Goal: Task Accomplishment & Management: Manage account settings

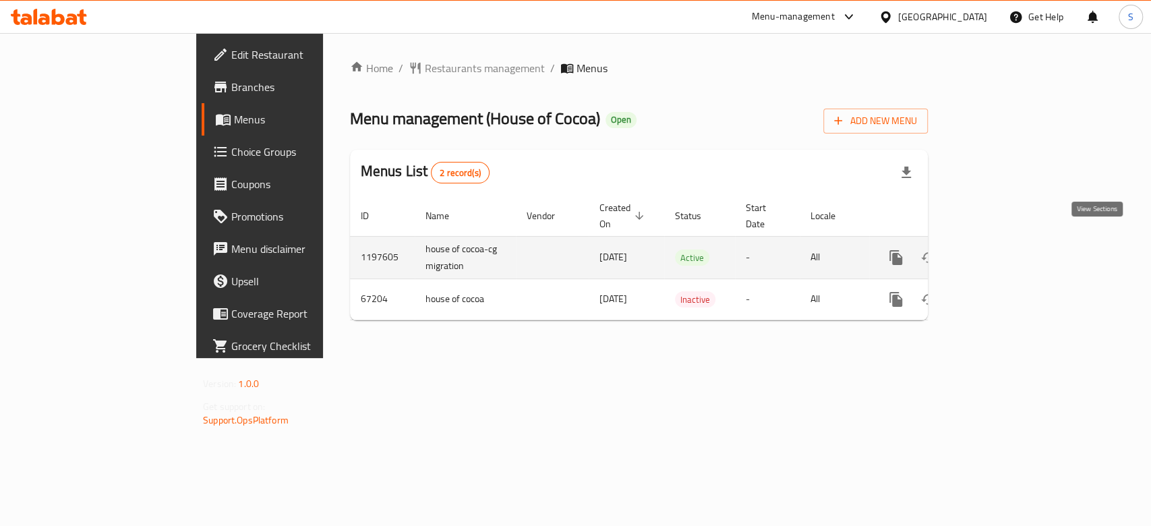
click at [1001, 249] on icon "enhanced table" at bounding box center [993, 257] width 16 height 16
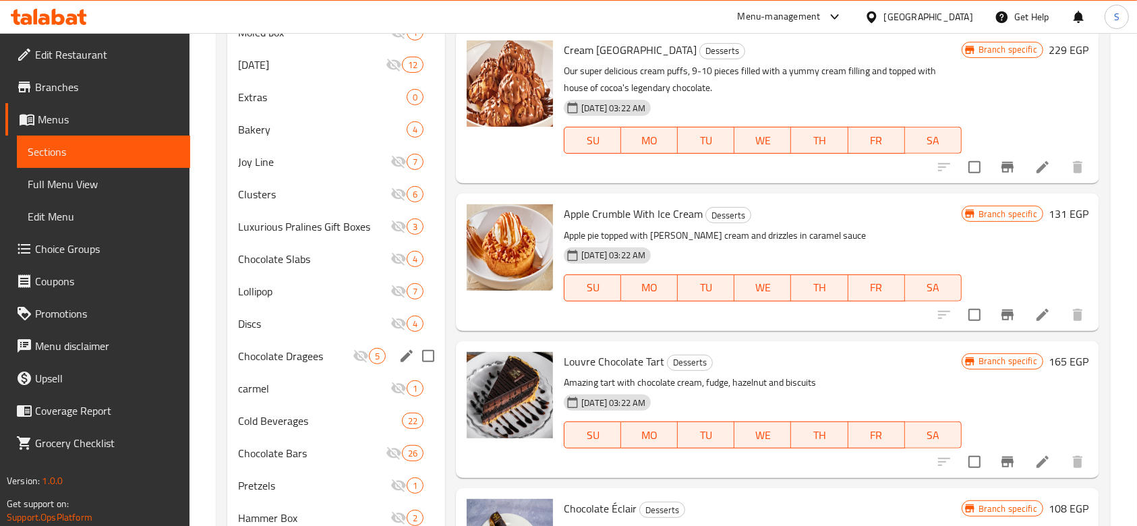
scroll to position [720, 0]
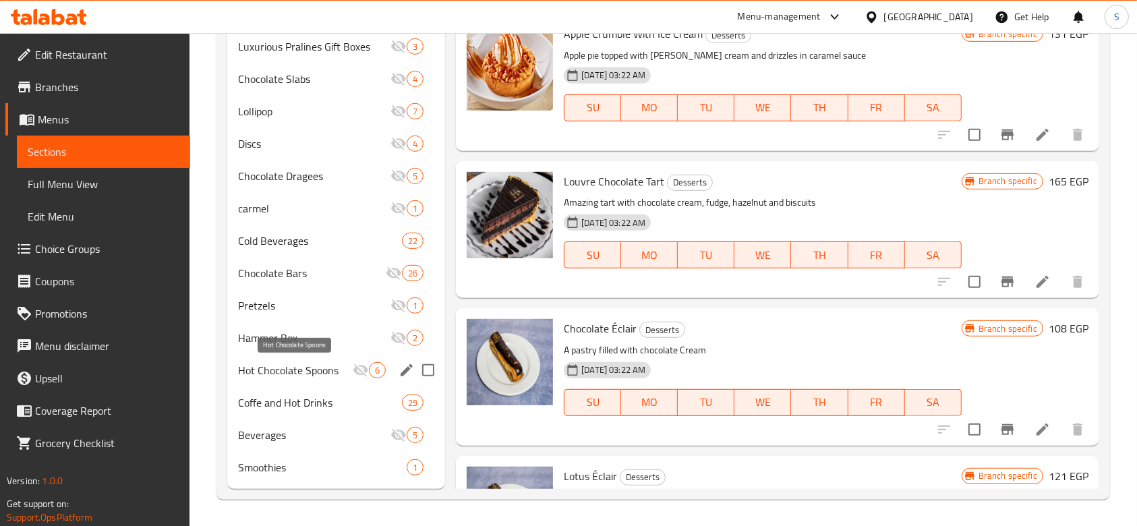
click at [322, 370] on span "Hot Chocolate Spoons" at bounding box center [295, 370] width 115 height 16
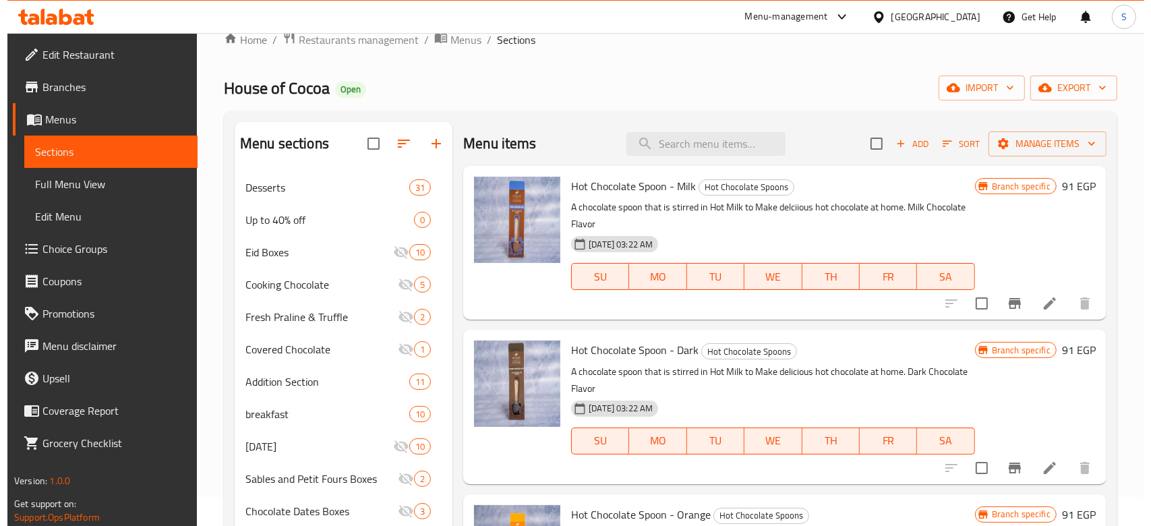
scroll to position [1, 0]
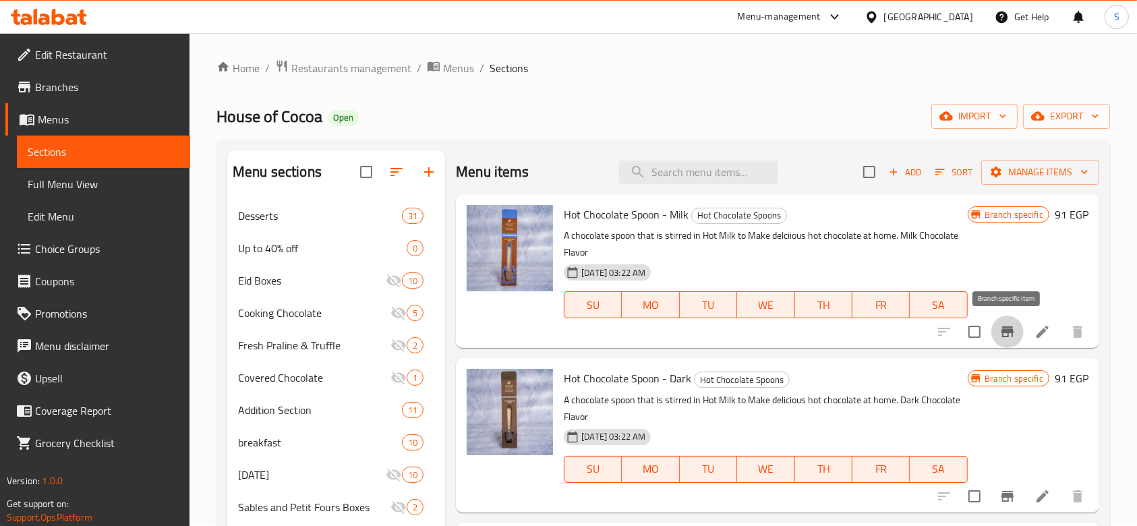
click at [1005, 335] on icon "Branch-specific-item" at bounding box center [1007, 332] width 16 height 16
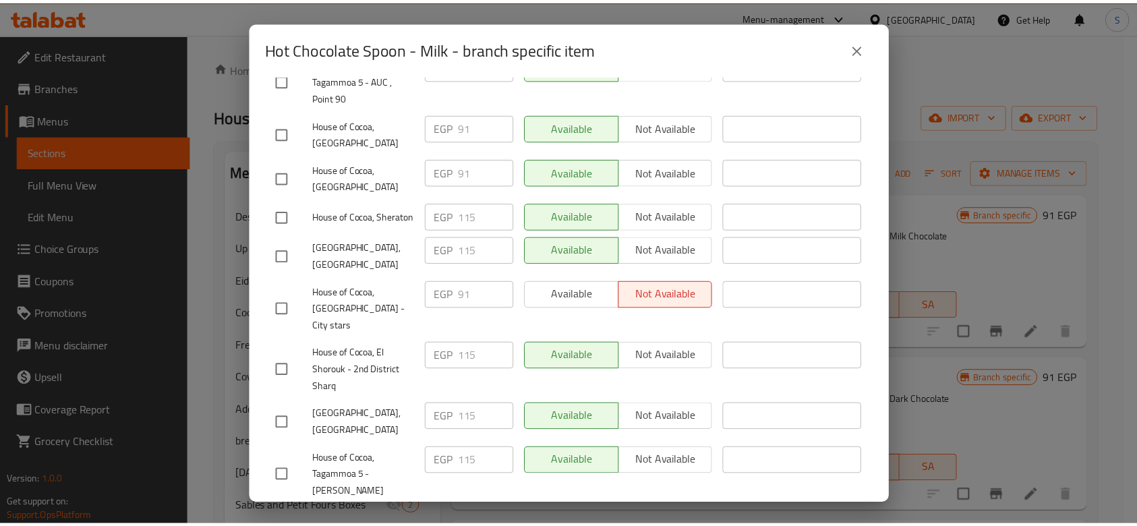
scroll to position [496, 0]
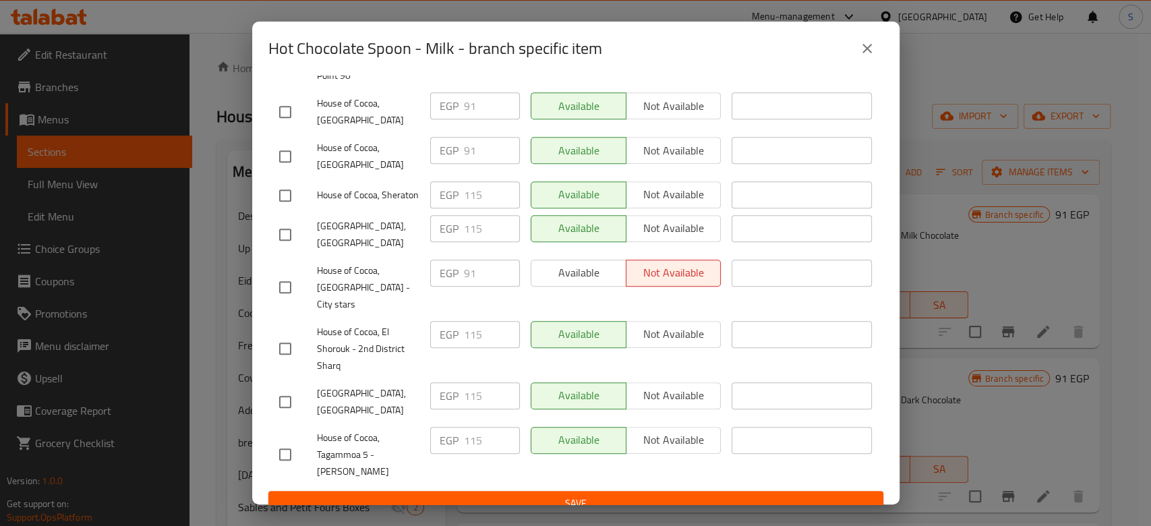
click at [974, 223] on div "Hot Chocolate Spoon - Milk - branch specific item Hot Chocolate Spoon - Milk A …" at bounding box center [575, 263] width 1151 height 526
click at [856, 55] on button "close" at bounding box center [867, 48] width 32 height 32
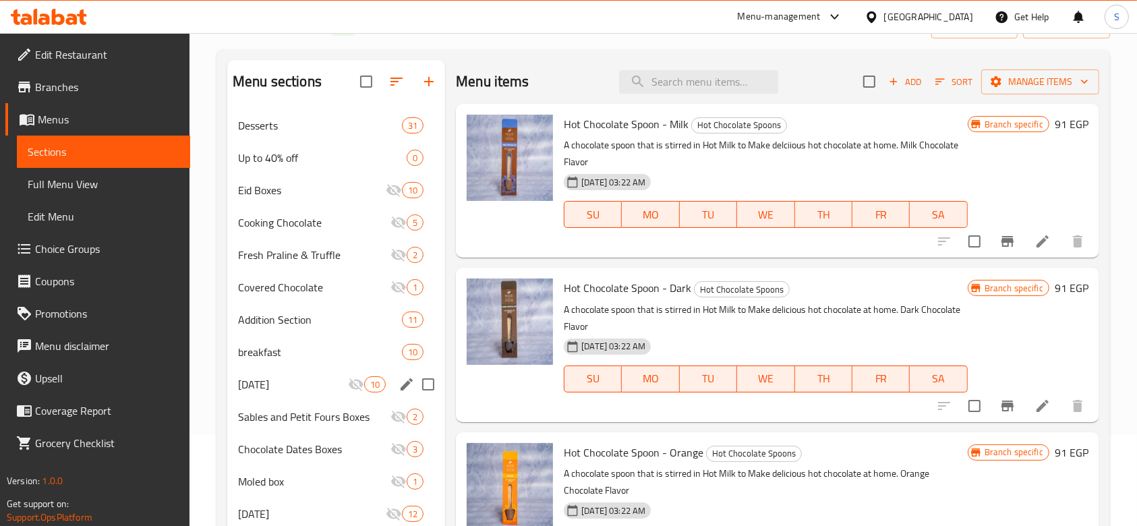
scroll to position [181, 0]
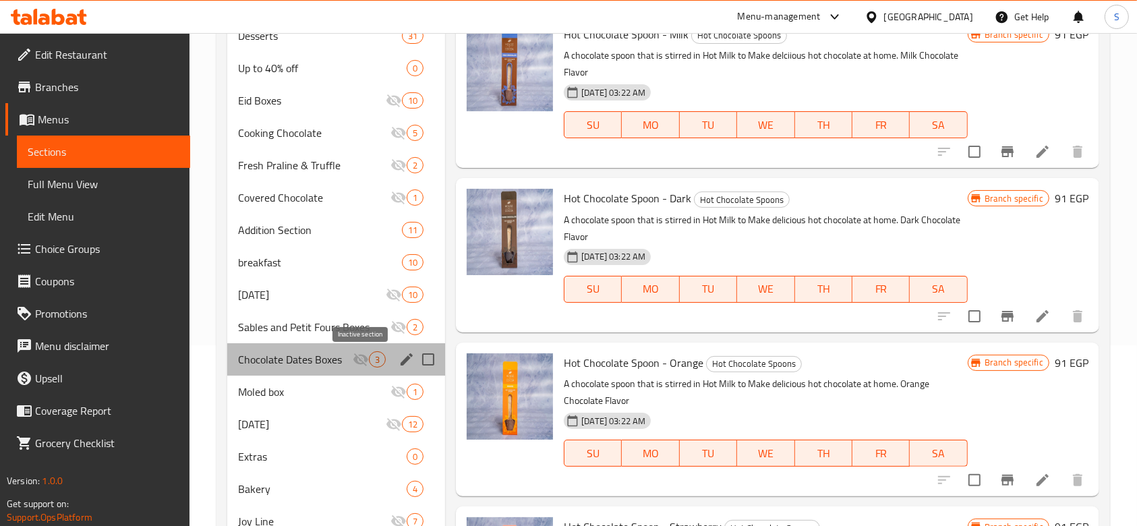
click at [366, 359] on icon "Menu sections" at bounding box center [360, 359] width 15 height 13
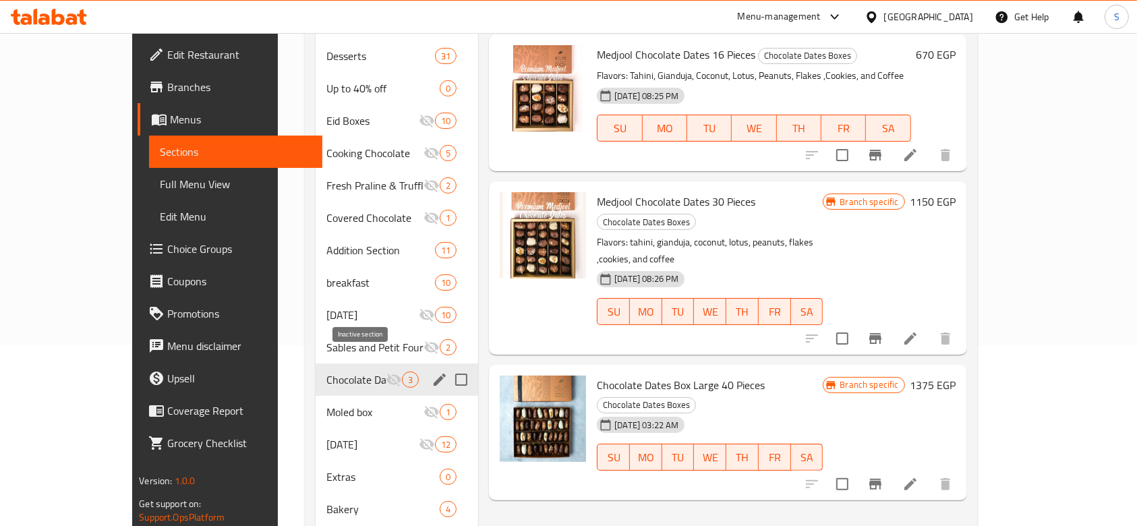
click at [386, 372] on icon "Menu sections" at bounding box center [394, 380] width 16 height 16
click at [386, 374] on icon "Menu sections" at bounding box center [393, 380] width 15 height 13
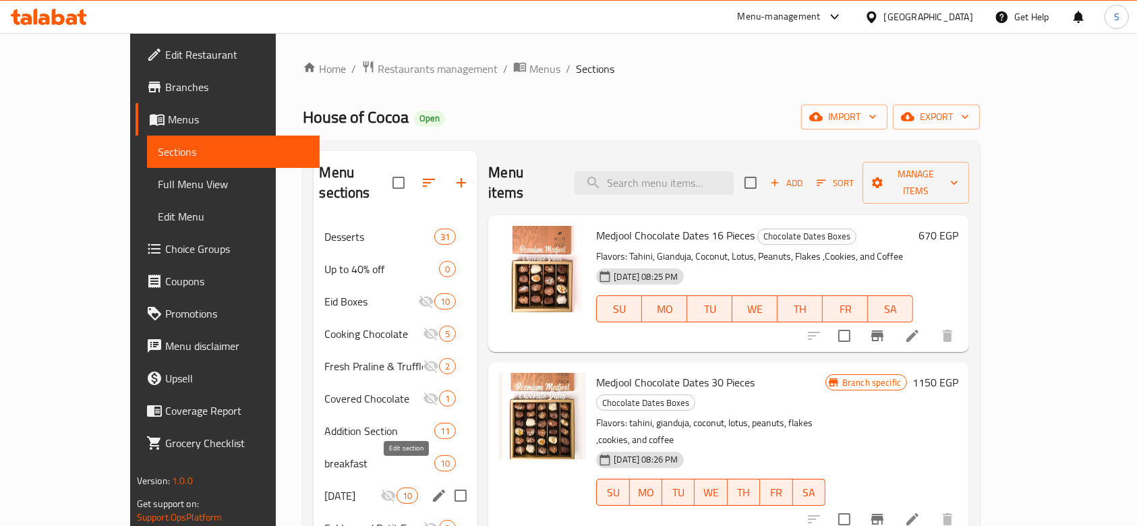
click at [431, 488] on icon "edit" at bounding box center [439, 496] width 16 height 16
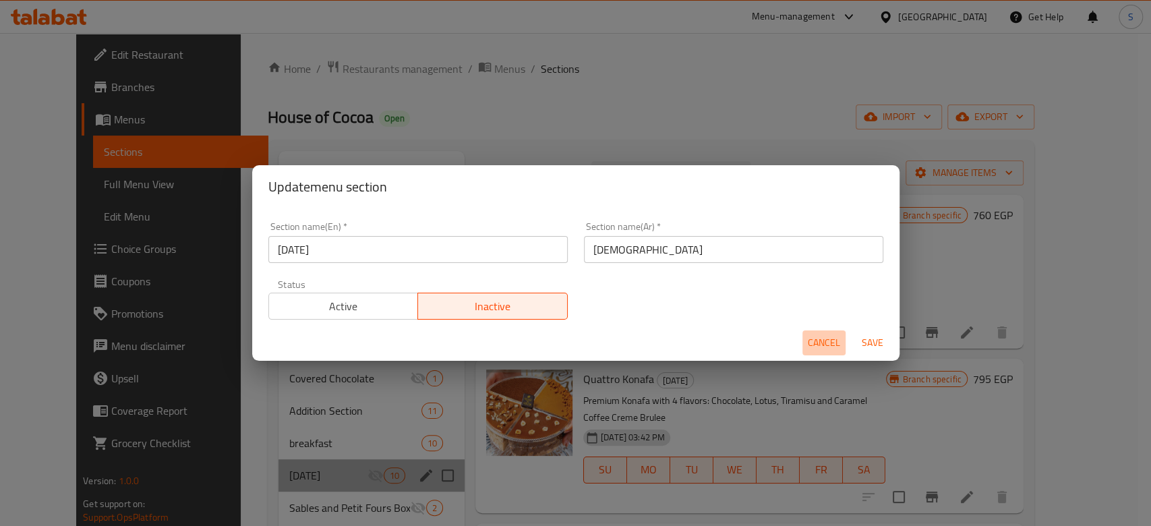
click at [810, 338] on span "Cancel" at bounding box center [824, 342] width 32 height 17
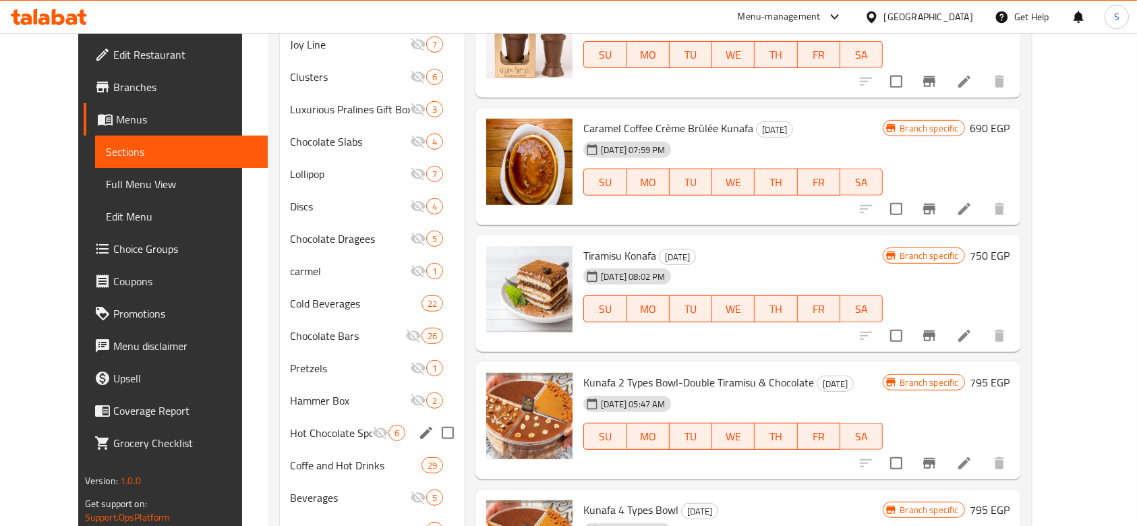
scroll to position [719, 0]
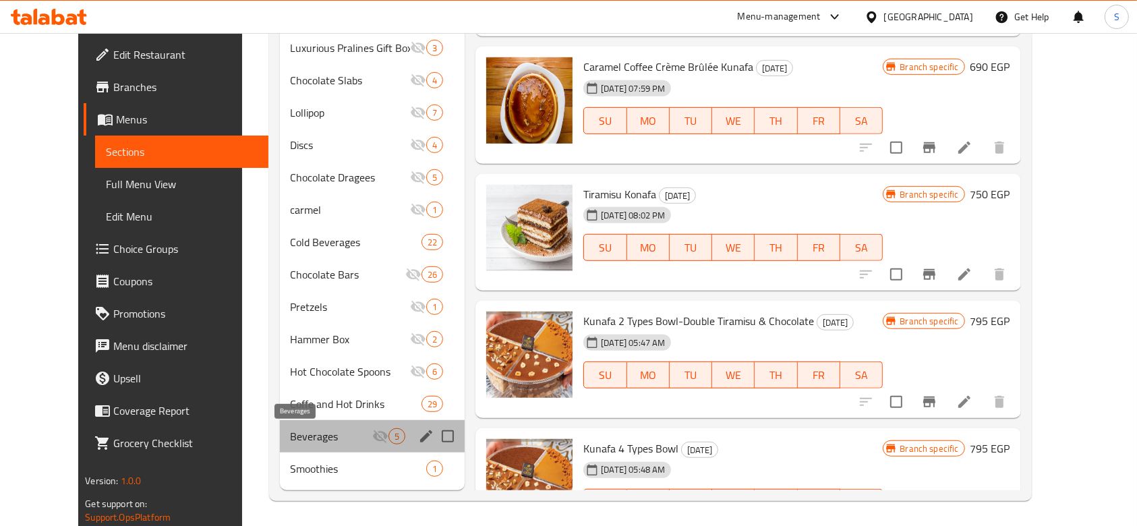
click at [291, 442] on span "Beverages" at bounding box center [332, 436] width 82 height 16
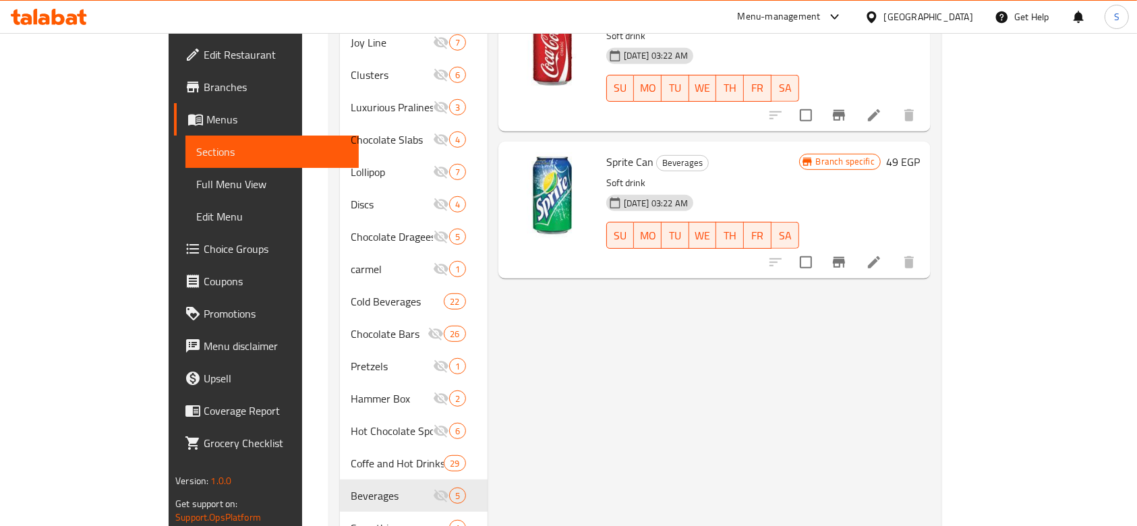
scroll to position [720, 0]
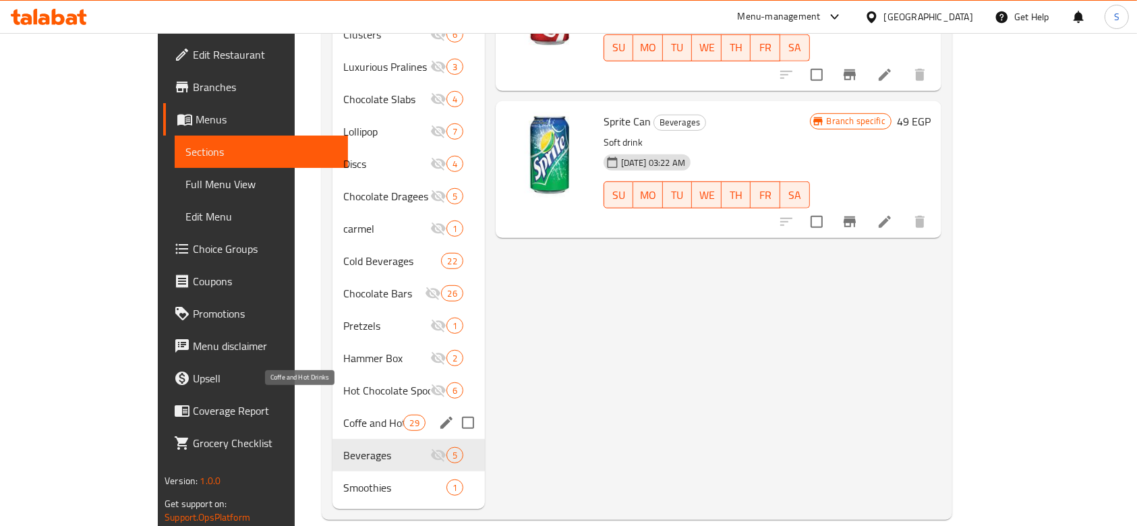
click at [345, 411] on div "Coffe and Hot Drinks 29" at bounding box center [408, 423] width 152 height 32
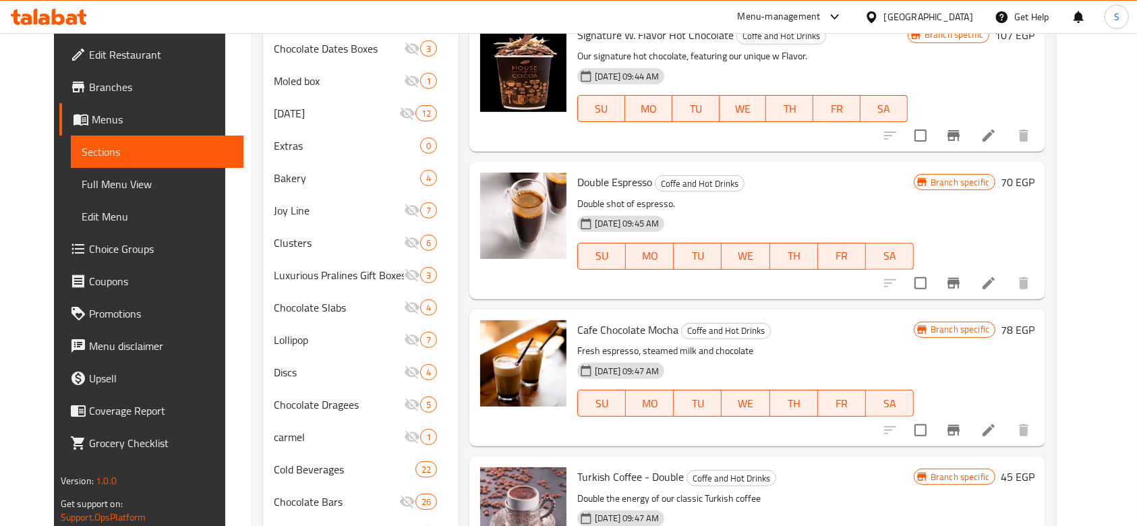
scroll to position [450, 0]
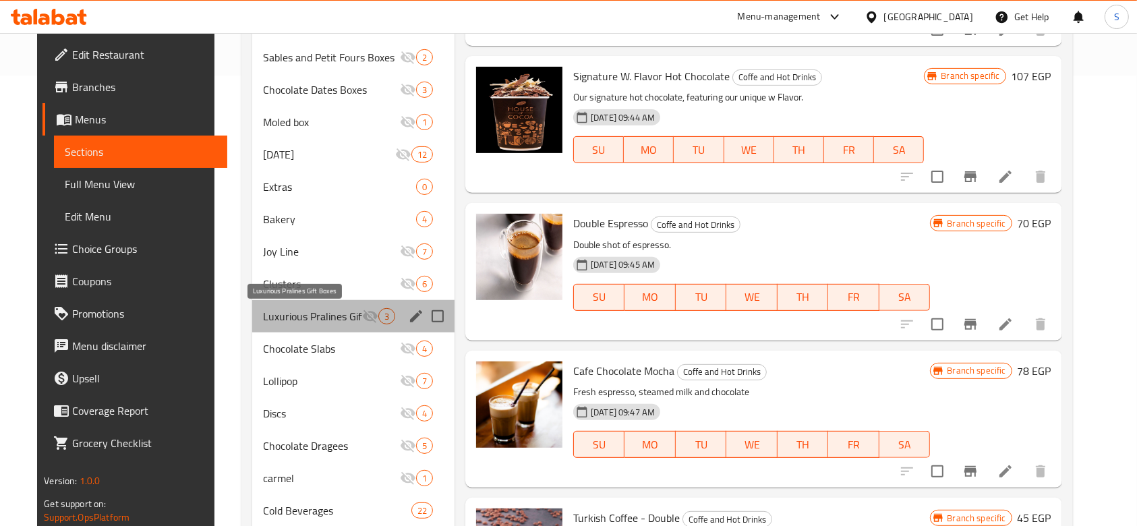
click at [301, 316] on span "Luxurious Pralines Gift Boxes" at bounding box center [312, 316] width 99 height 16
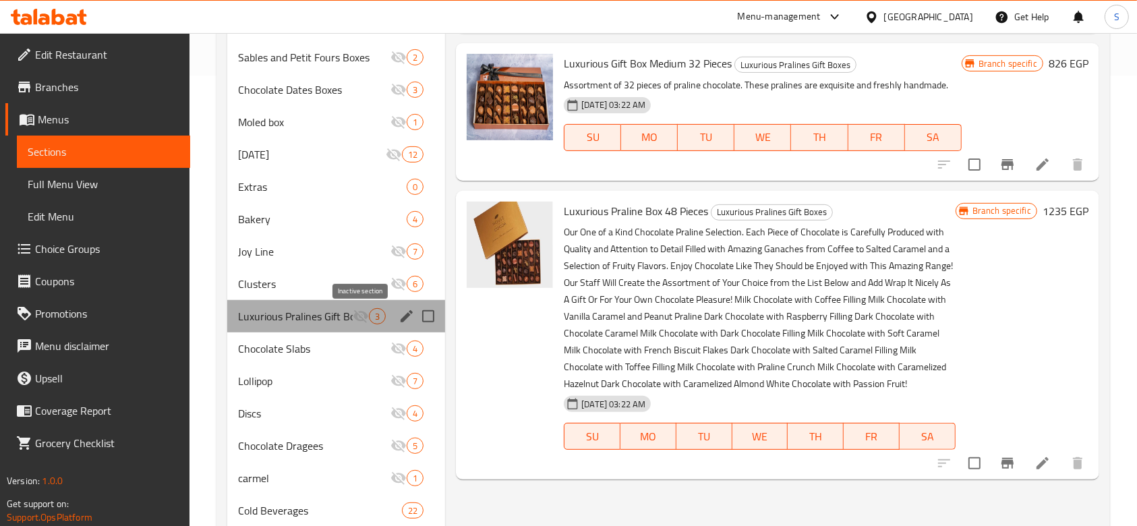
click at [366, 320] on icon "Menu sections" at bounding box center [361, 316] width 16 height 16
click at [363, 312] on icon "Menu sections" at bounding box center [360, 316] width 15 height 13
click at [361, 311] on icon "Menu sections" at bounding box center [361, 316] width 16 height 16
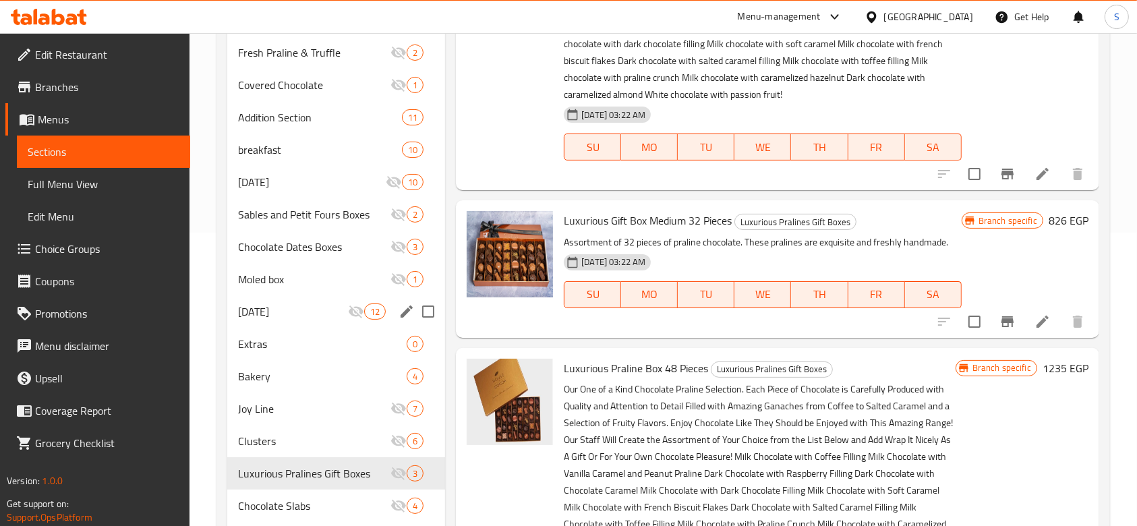
scroll to position [361, 0]
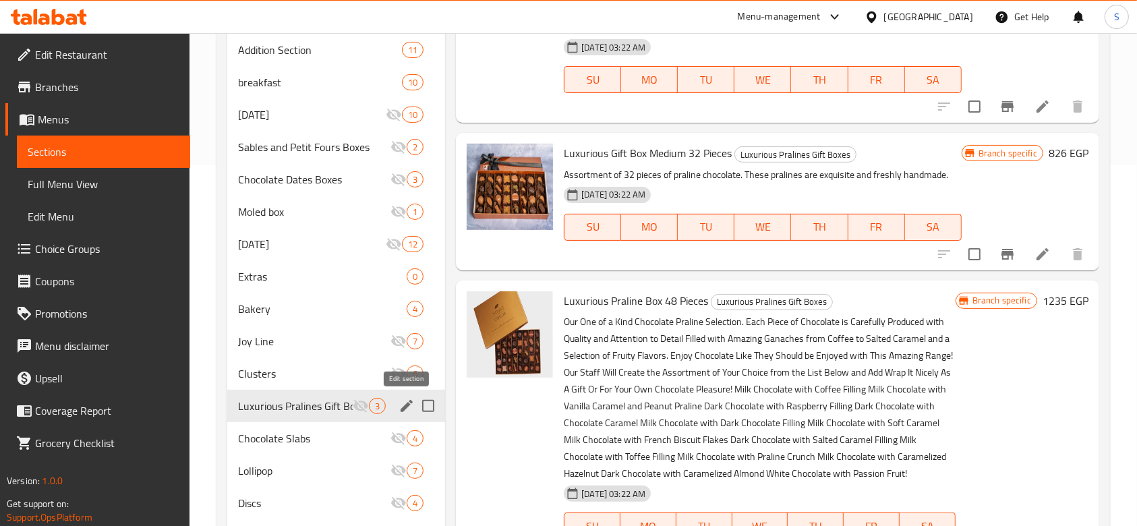
click at [407, 411] on icon "edit" at bounding box center [407, 406] width 16 height 16
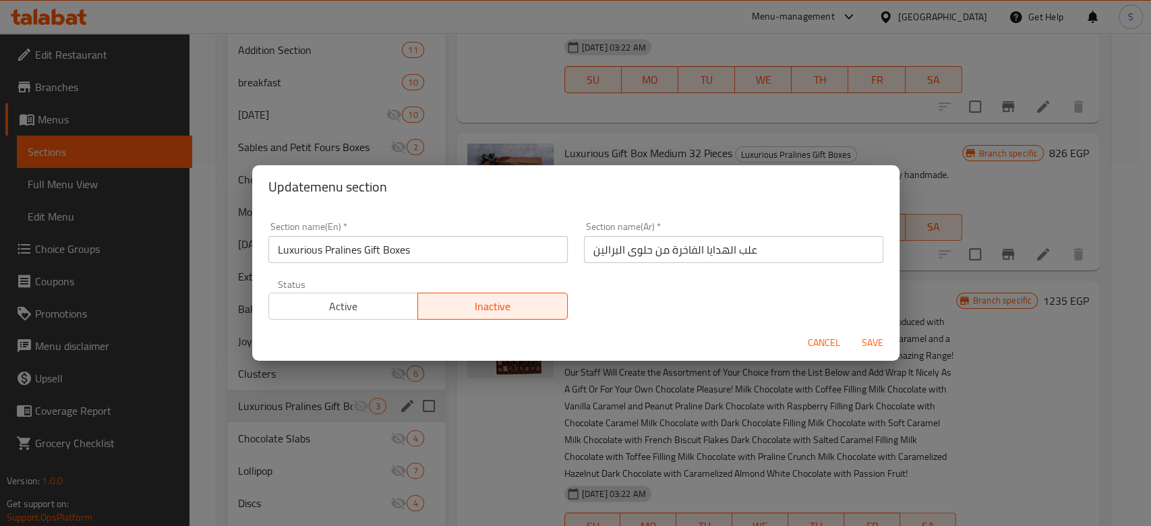
click at [377, 307] on span "Active" at bounding box center [343, 307] width 139 height 20
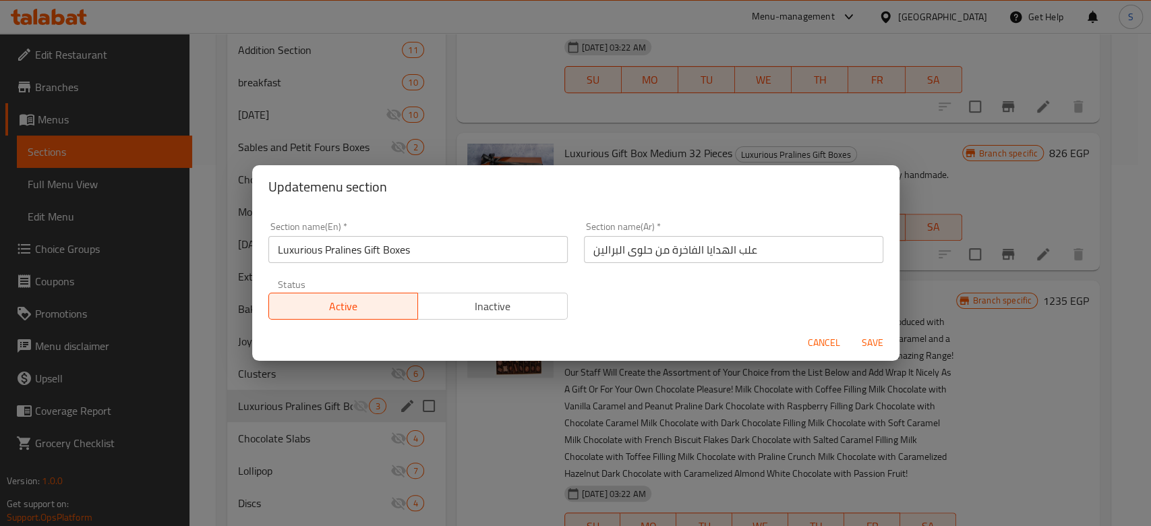
click at [877, 330] on div "Cancel Save" at bounding box center [575, 343] width 647 height 36
click at [862, 346] on span "Save" at bounding box center [872, 342] width 32 height 17
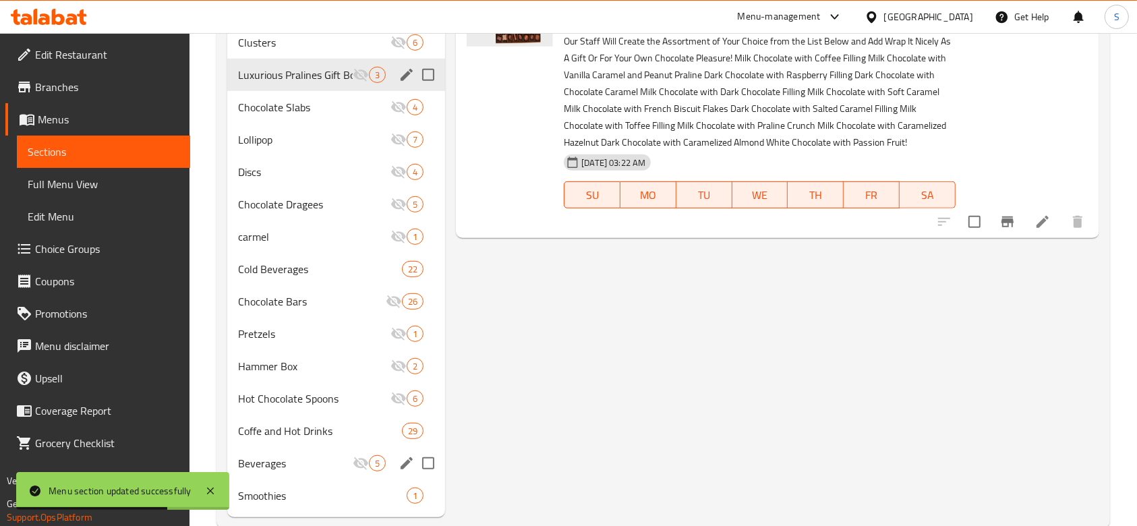
scroll to position [720, 0]
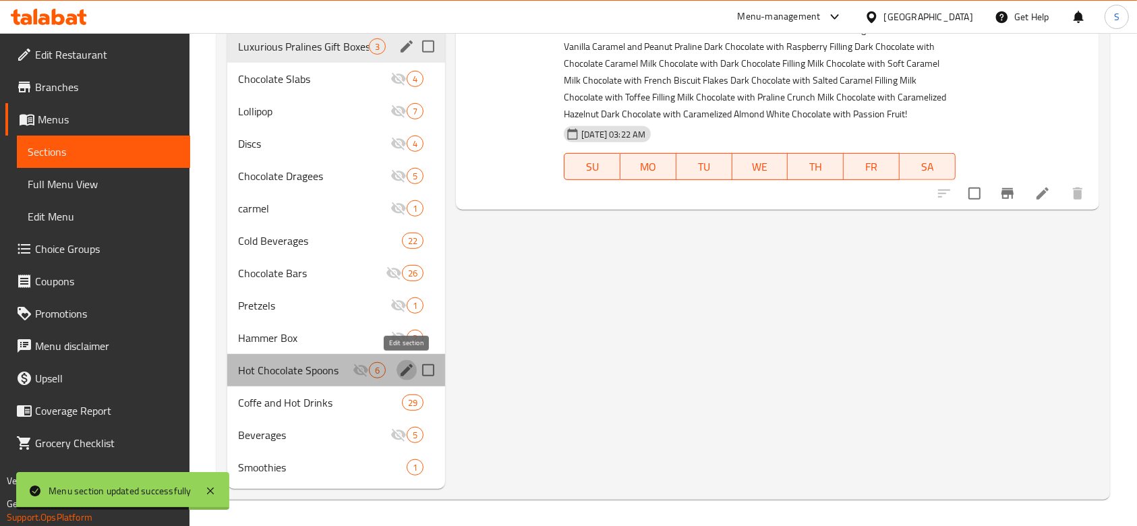
click at [405, 374] on icon "edit" at bounding box center [407, 370] width 12 height 12
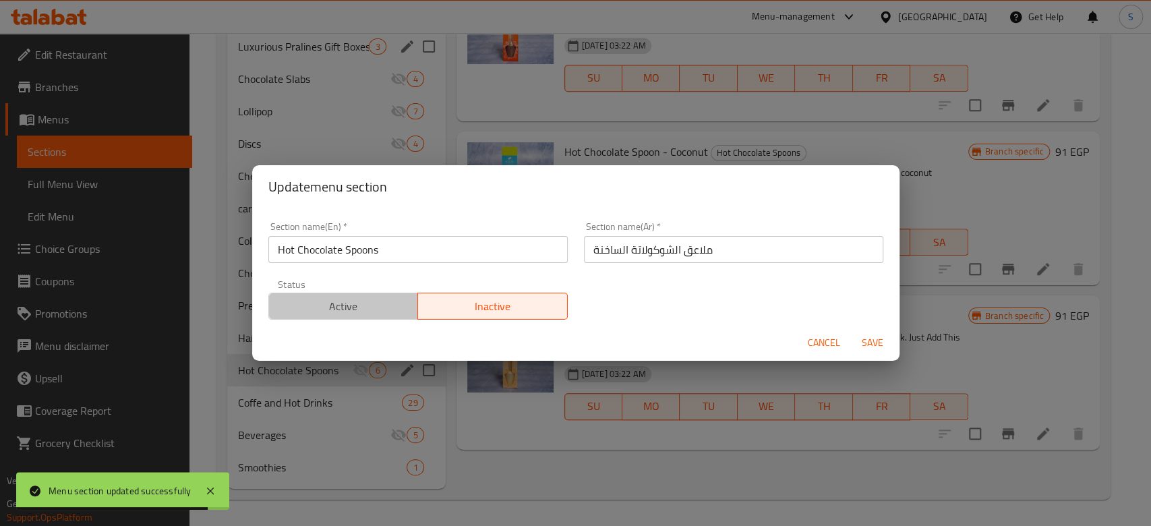
drag, startPoint x: 396, startPoint y: 318, endPoint x: 441, endPoint y: 317, distance: 44.5
click at [396, 318] on button "Active" at bounding box center [343, 306] width 150 height 27
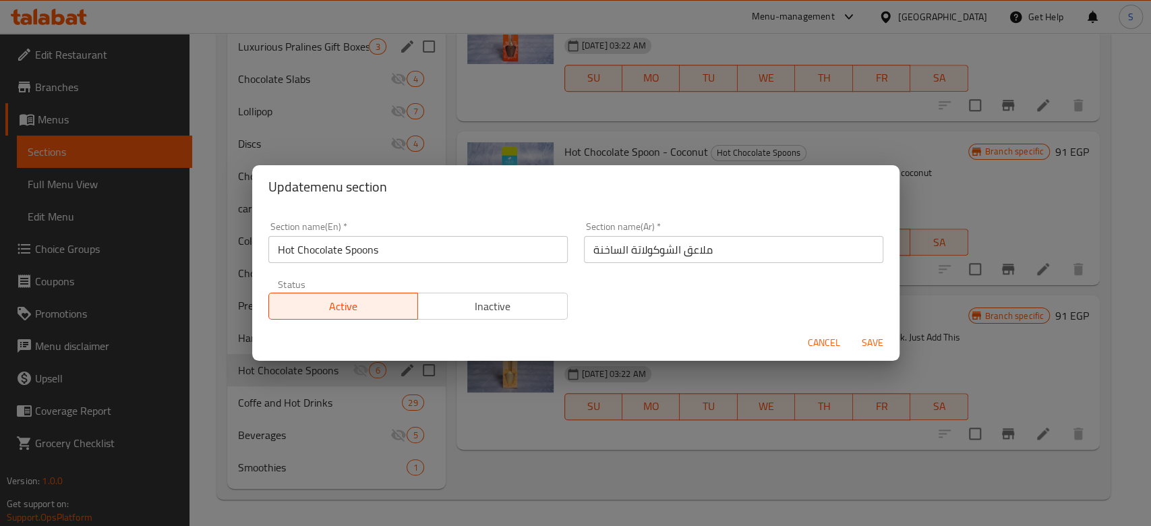
click at [869, 341] on span "Save" at bounding box center [872, 342] width 32 height 17
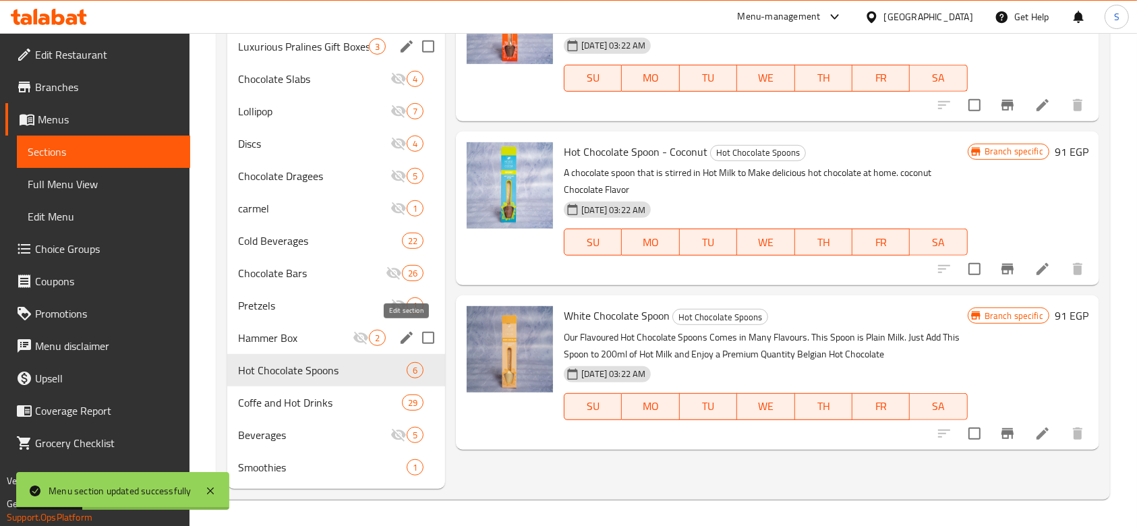
click at [407, 341] on icon "edit" at bounding box center [407, 338] width 16 height 16
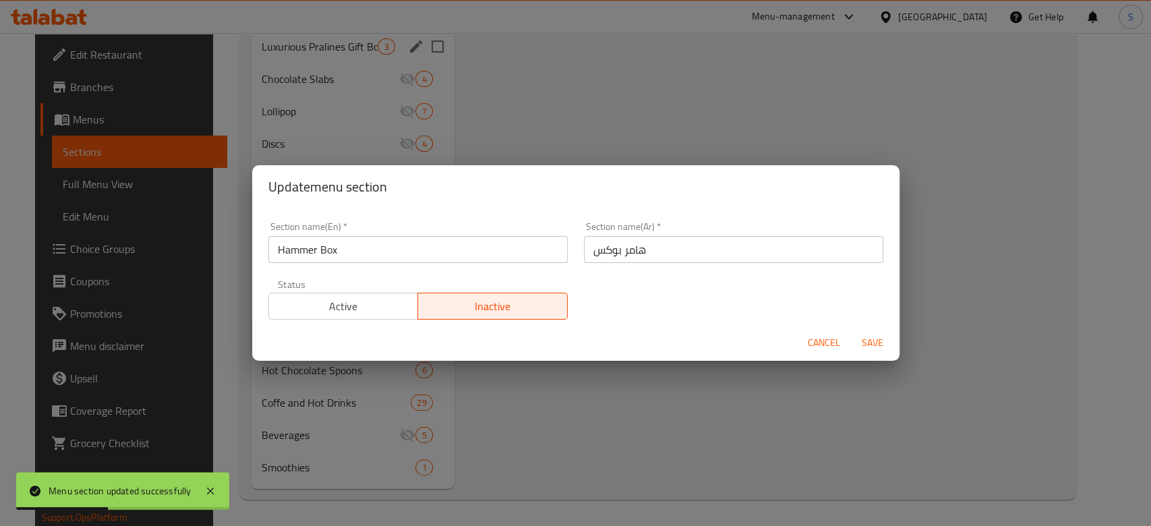
drag, startPoint x: 384, startPoint y: 315, endPoint x: 391, endPoint y: 312, distance: 7.5
click at [385, 316] on span "Active" at bounding box center [343, 307] width 139 height 20
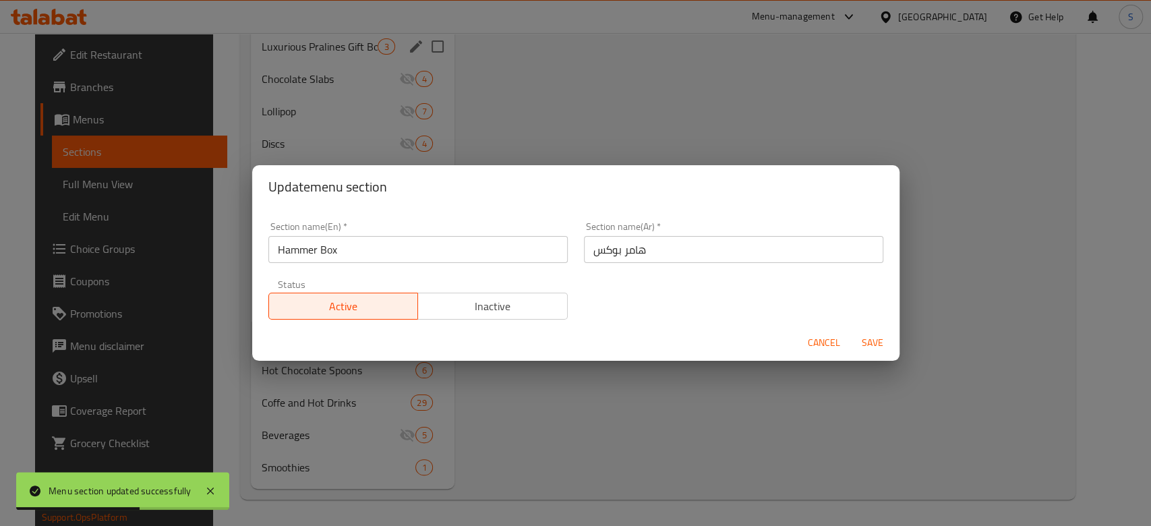
click at [869, 337] on span "Save" at bounding box center [872, 342] width 32 height 17
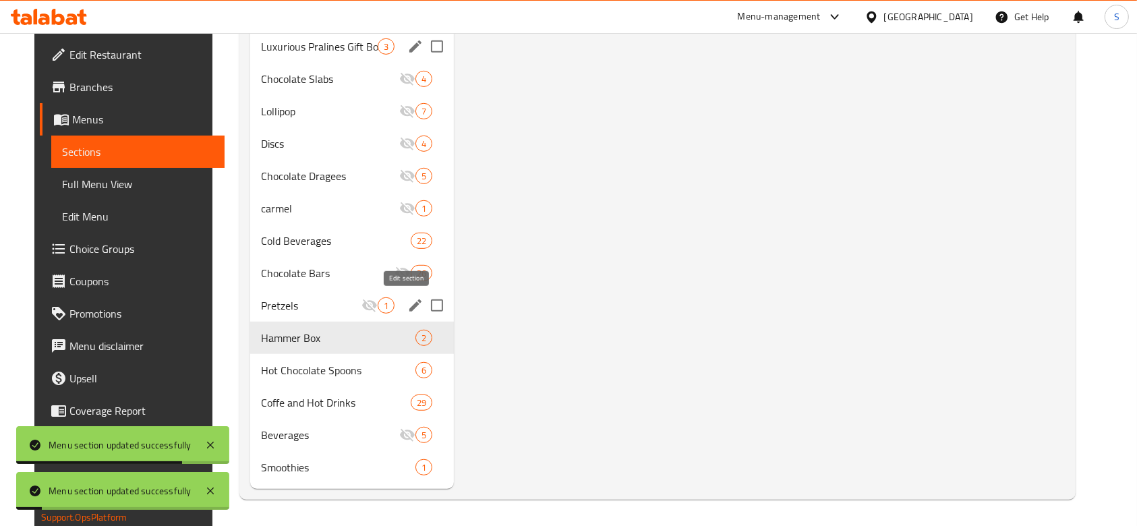
click at [407, 308] on icon "edit" at bounding box center [415, 305] width 16 height 16
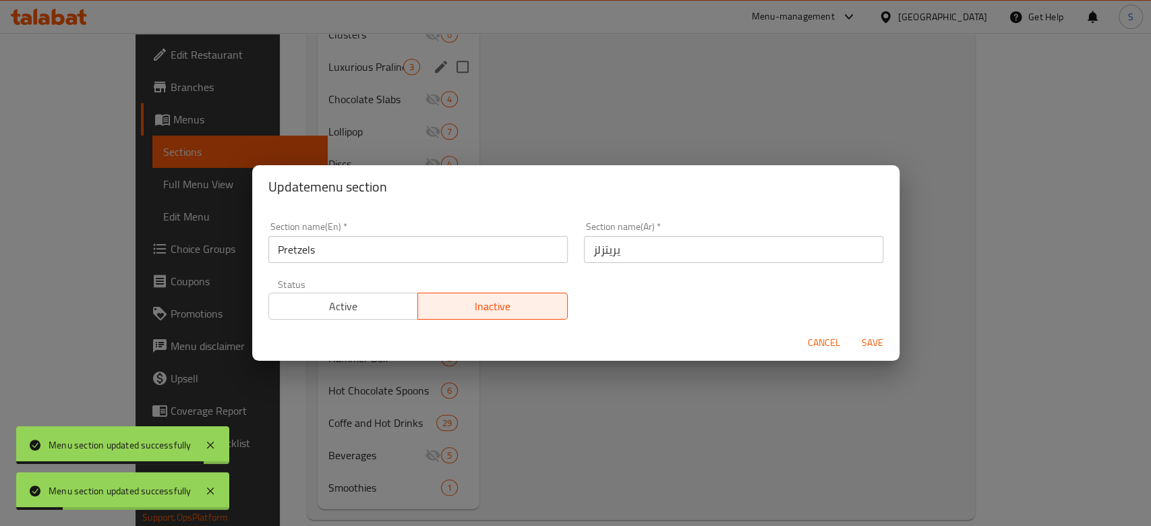
drag, startPoint x: 356, startPoint y: 297, endPoint x: 423, endPoint y: 304, distance: 67.8
click at [359, 297] on span "Active" at bounding box center [343, 307] width 139 height 20
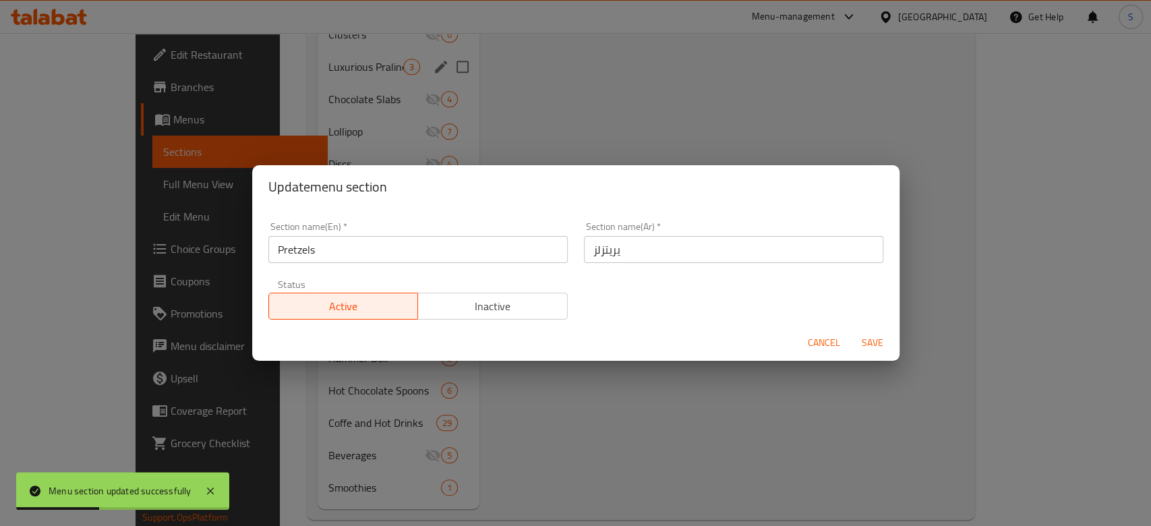
click at [858, 345] on span "Save" at bounding box center [872, 342] width 32 height 17
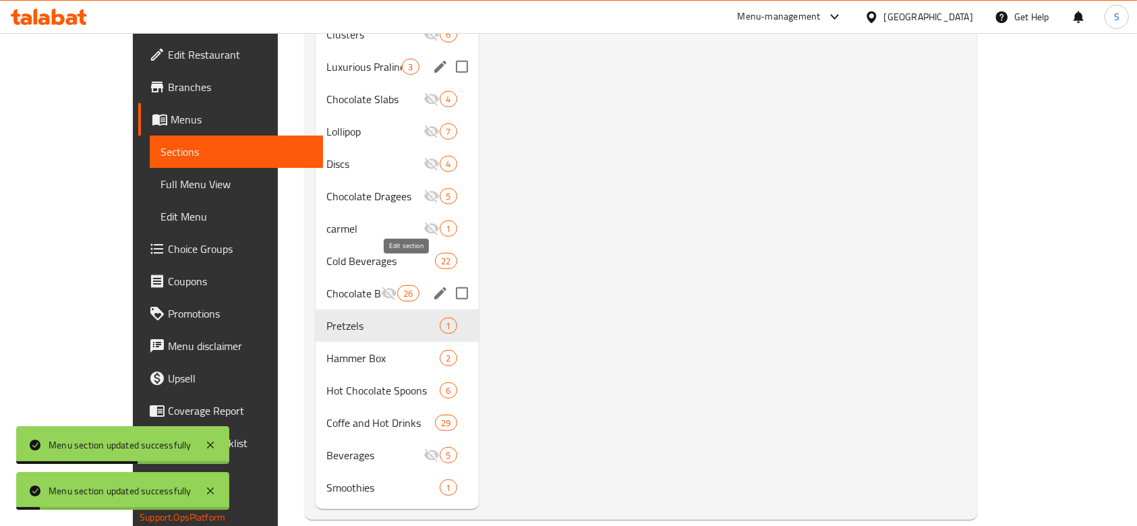
click at [432, 285] on icon "edit" at bounding box center [440, 293] width 16 height 16
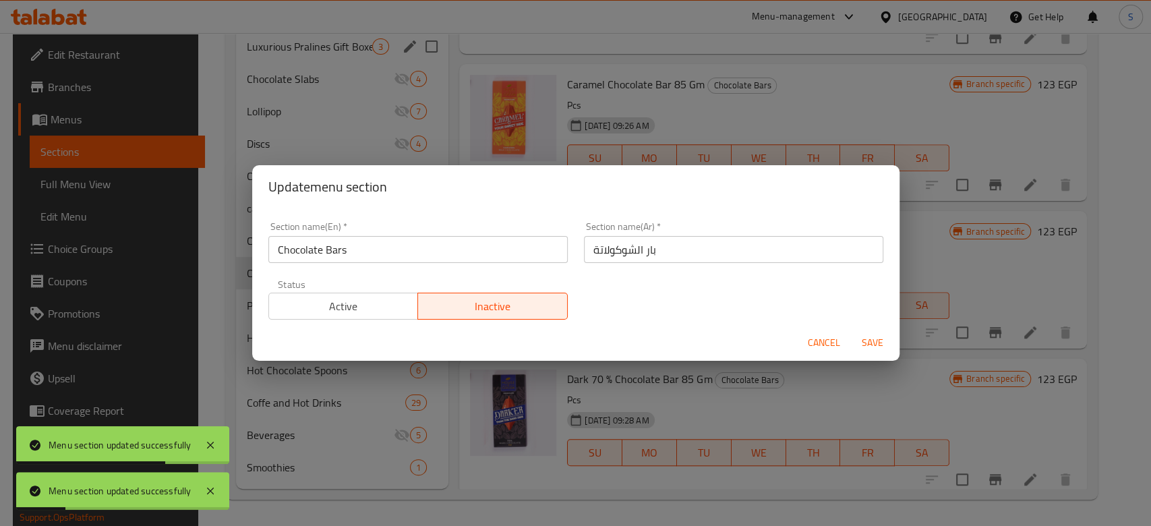
click at [373, 307] on span "Active" at bounding box center [343, 307] width 139 height 20
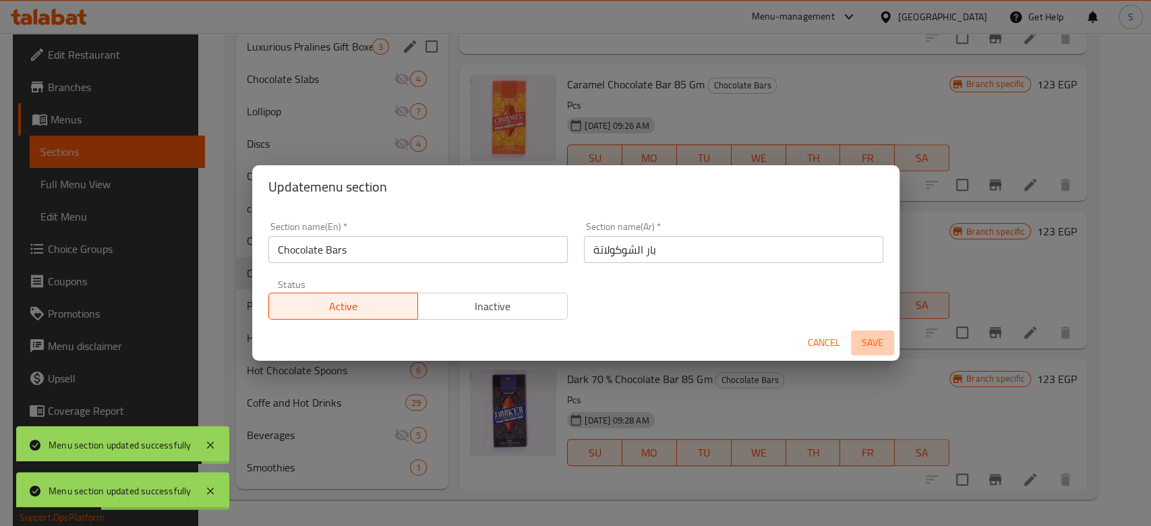
click at [865, 337] on span "Save" at bounding box center [872, 342] width 32 height 17
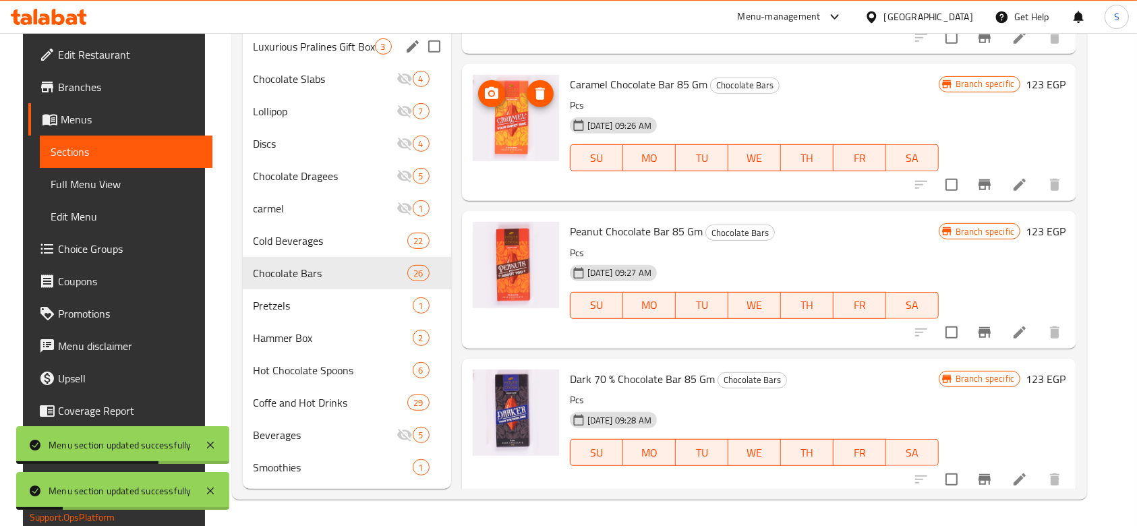
click at [485, 118] on img at bounding box center [516, 118] width 86 height 86
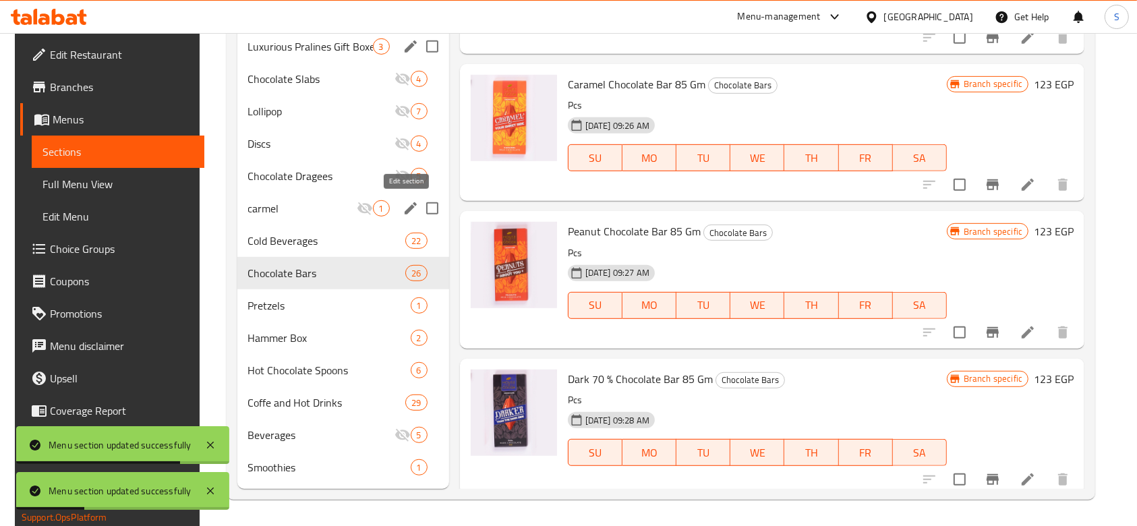
click at [405, 207] on icon "edit" at bounding box center [411, 208] width 12 height 12
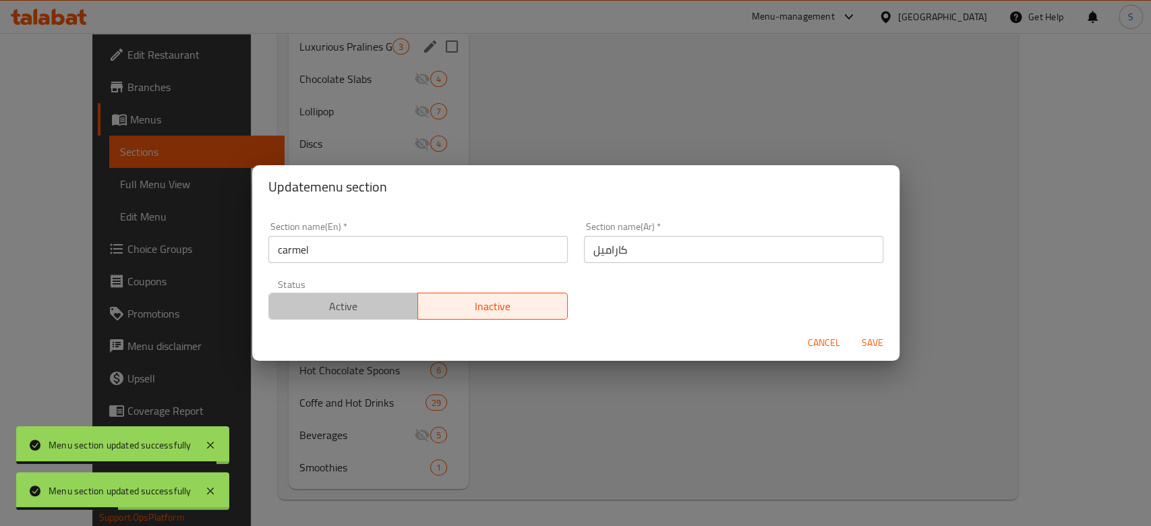
click at [409, 308] on button "Active" at bounding box center [343, 306] width 150 height 27
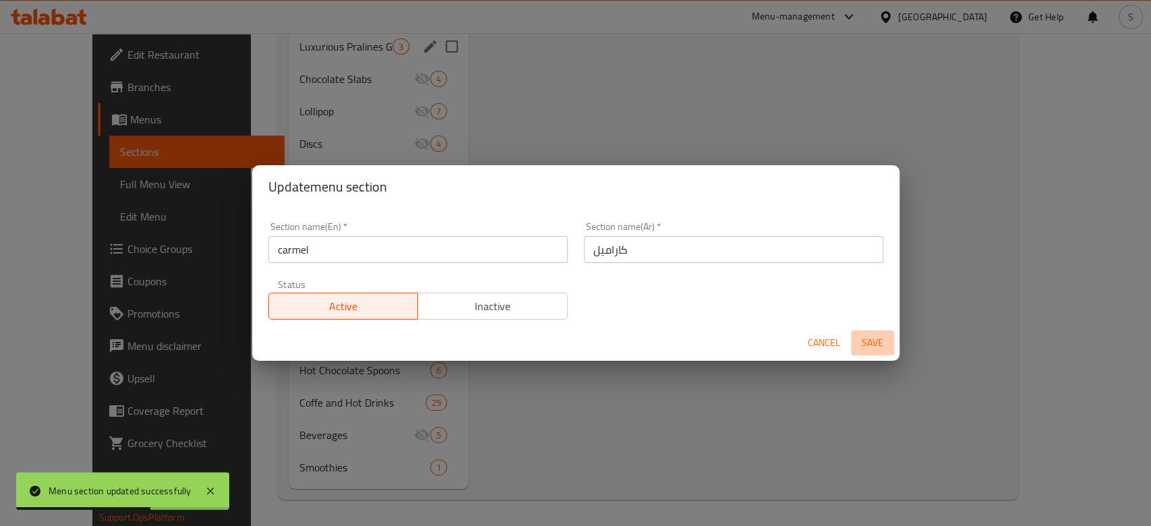
click at [860, 341] on span "Save" at bounding box center [872, 342] width 32 height 17
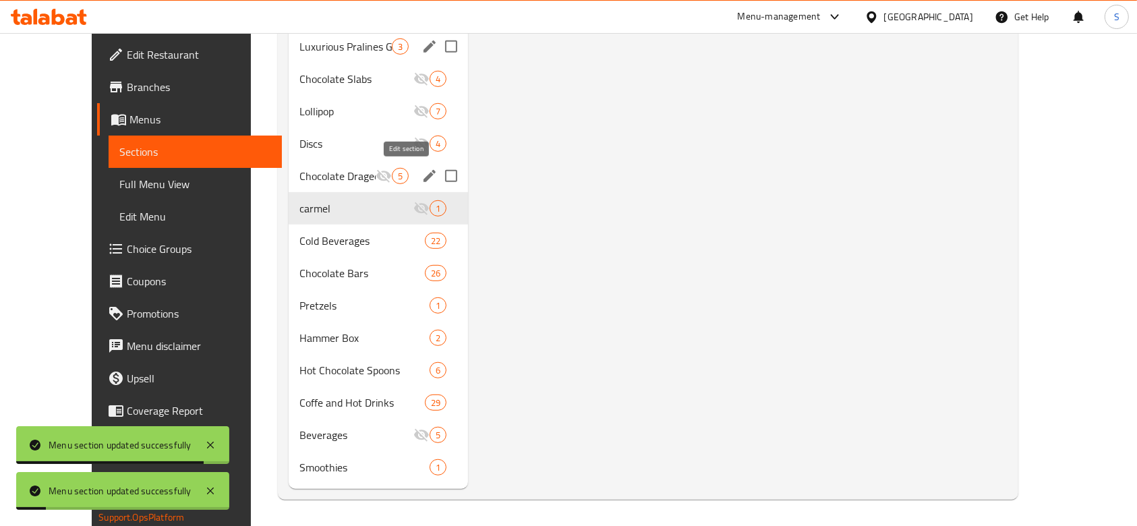
click at [419, 183] on button "edit" at bounding box center [429, 176] width 20 height 20
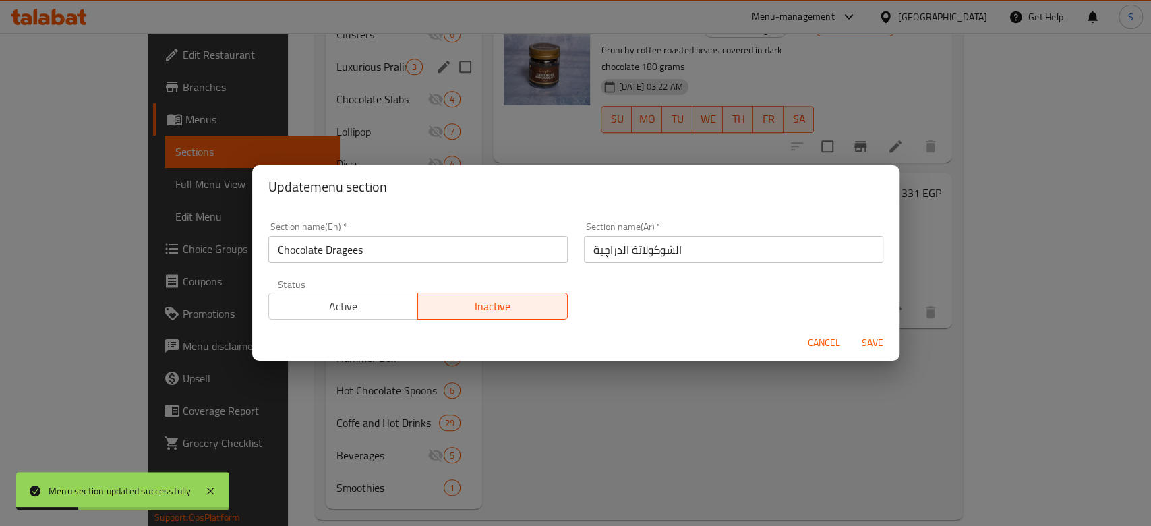
click at [277, 314] on span "Active" at bounding box center [343, 307] width 139 height 20
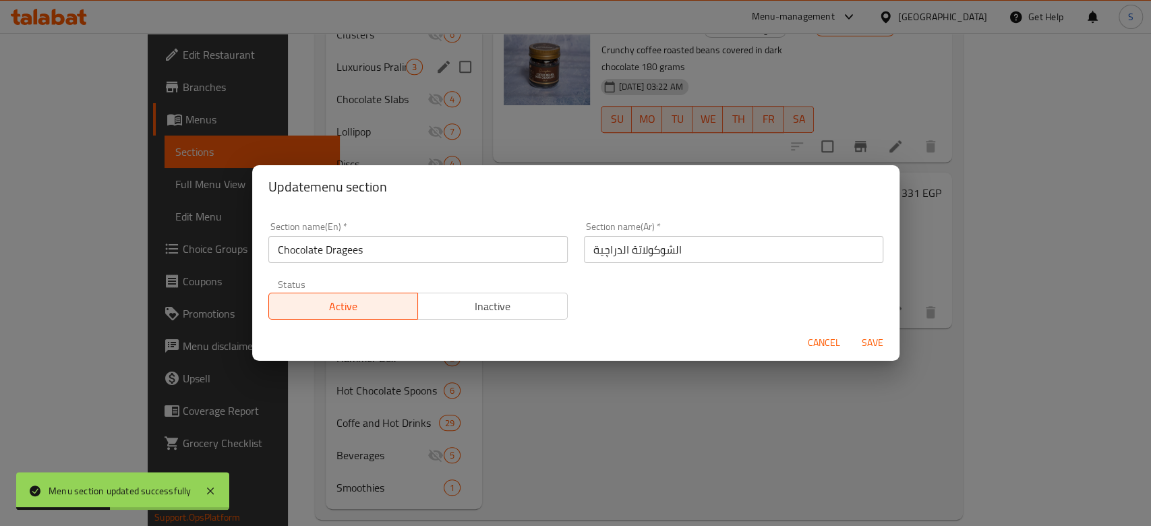
click at [879, 349] on span "Save" at bounding box center [872, 342] width 32 height 17
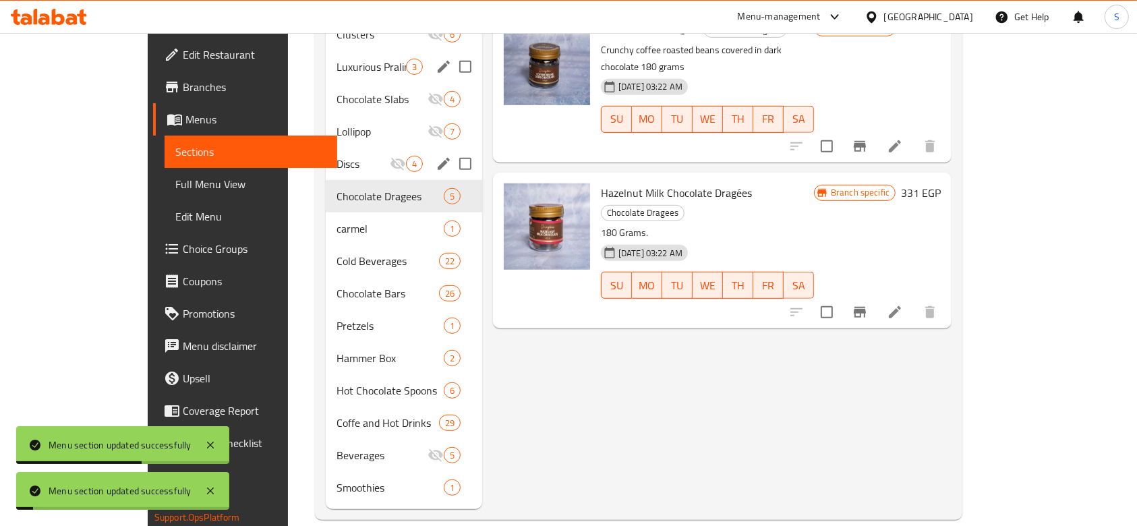
scroll to position [630, 0]
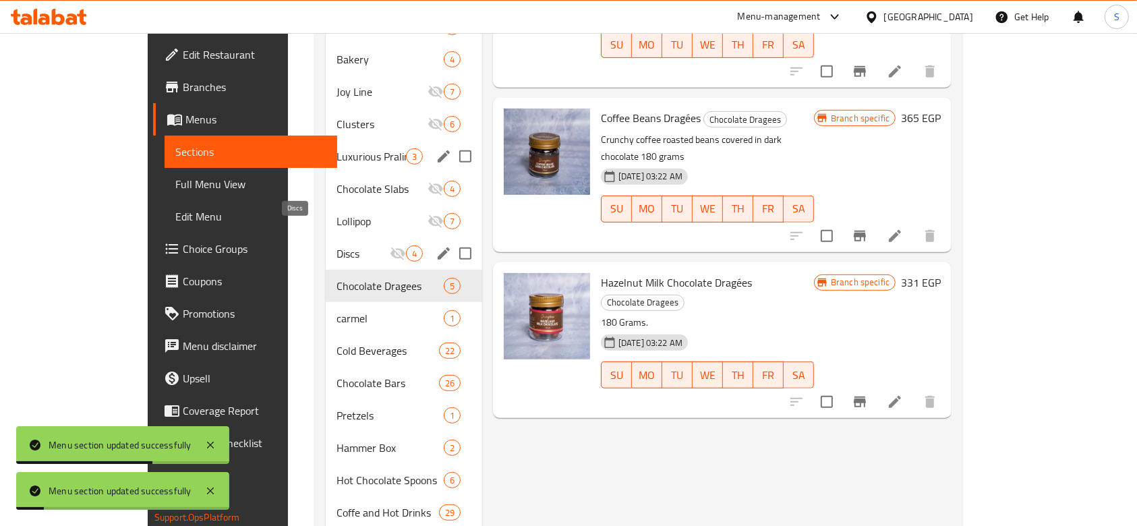
click at [336, 245] on span "Discs" at bounding box center [362, 253] width 53 height 16
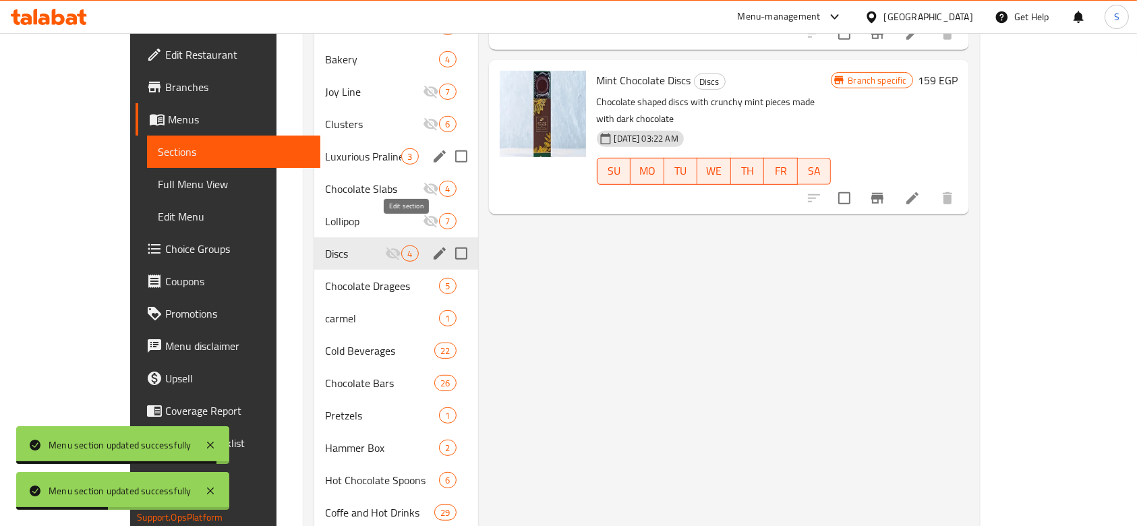
click at [432, 245] on icon "edit" at bounding box center [440, 253] width 16 height 16
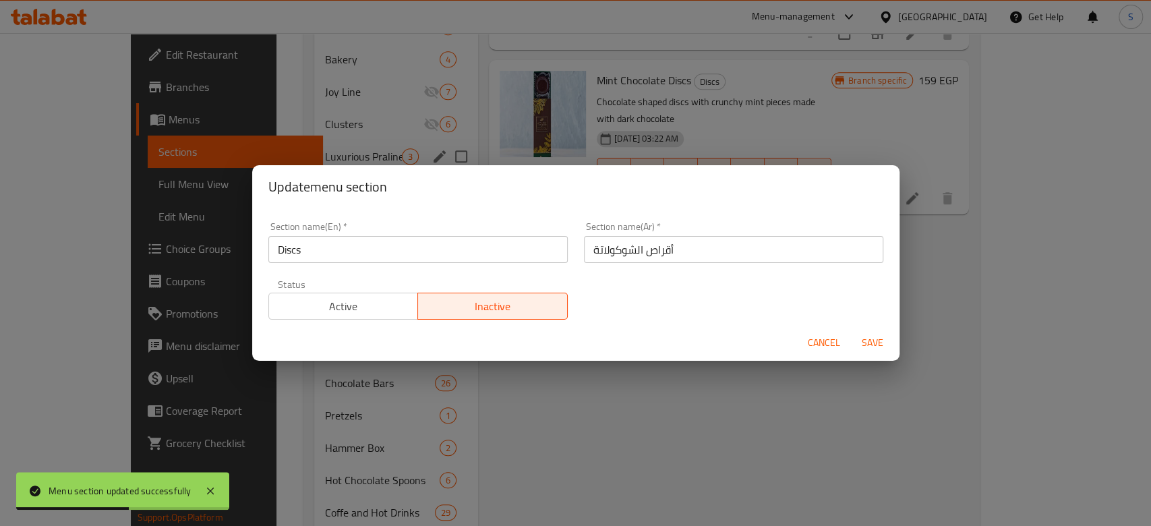
click at [376, 305] on span "Active" at bounding box center [343, 307] width 139 height 20
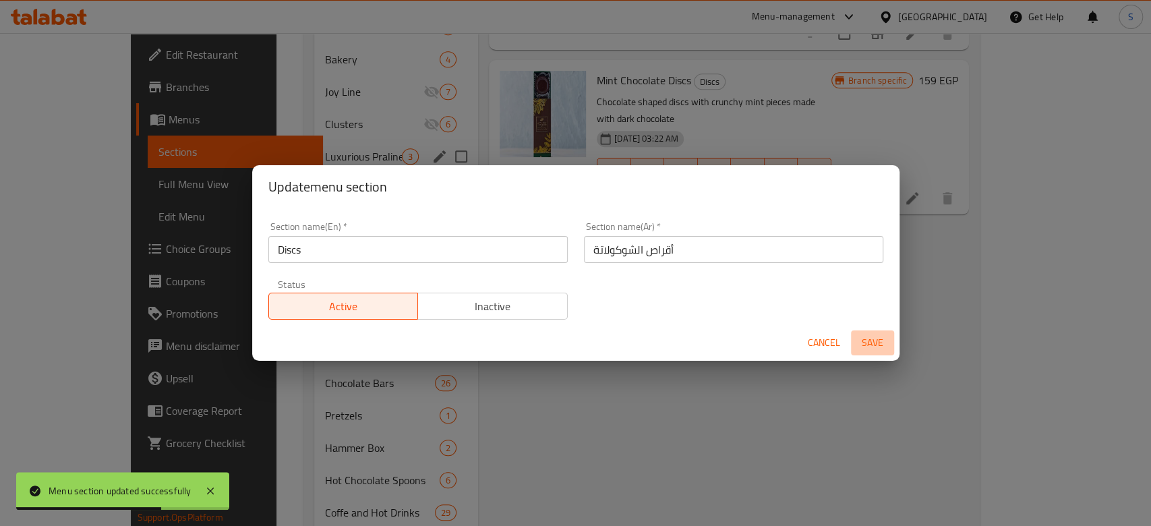
click at [876, 345] on span "Save" at bounding box center [872, 342] width 32 height 17
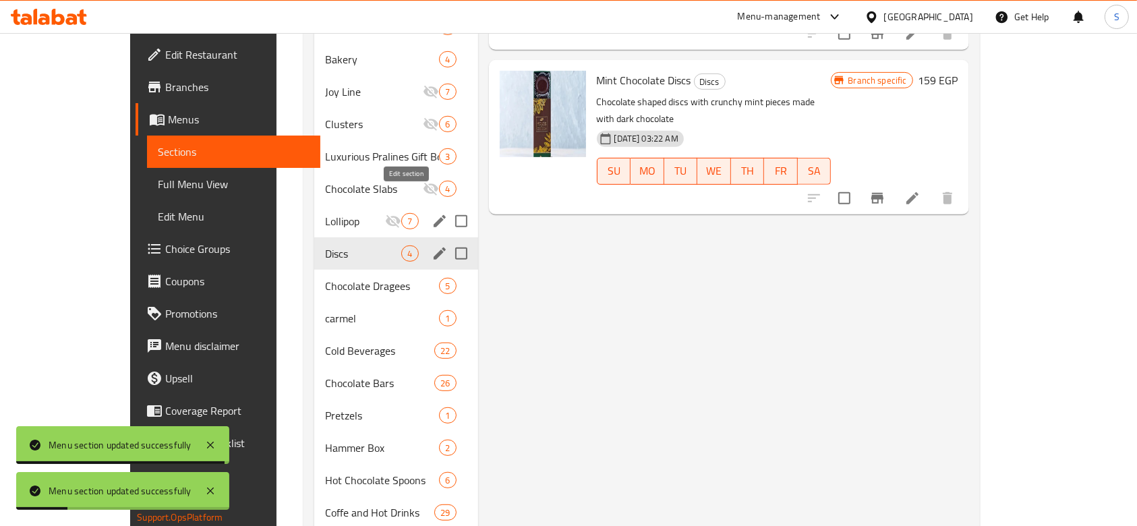
click at [432, 213] on icon "edit" at bounding box center [440, 221] width 16 height 16
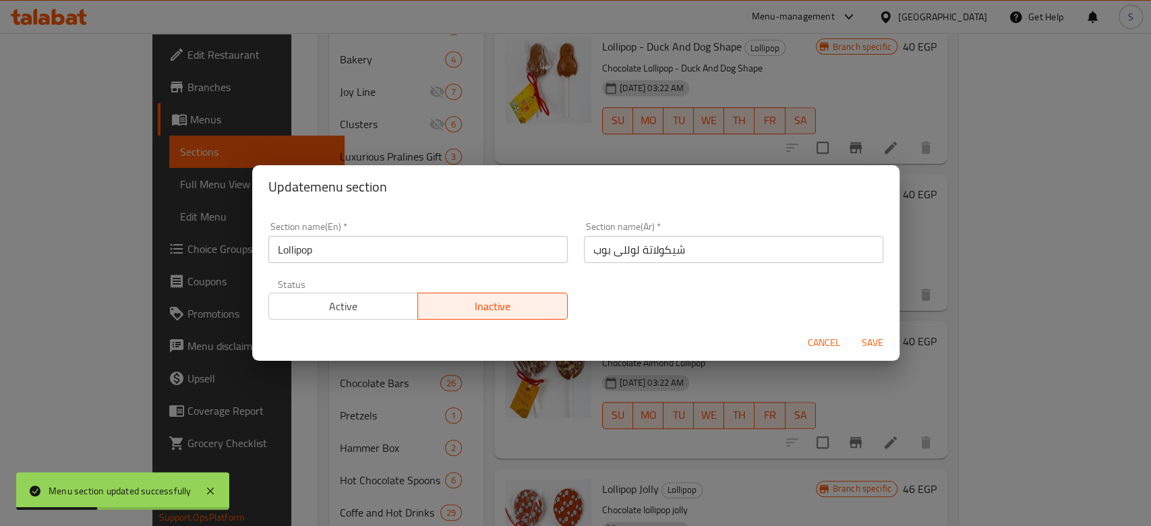
drag, startPoint x: 390, startPoint y: 321, endPoint x: 389, endPoint y: 310, distance: 10.8
click at [388, 321] on div "Status Active Inactive" at bounding box center [418, 299] width 316 height 57
click at [388, 302] on span "Active" at bounding box center [343, 307] width 139 height 20
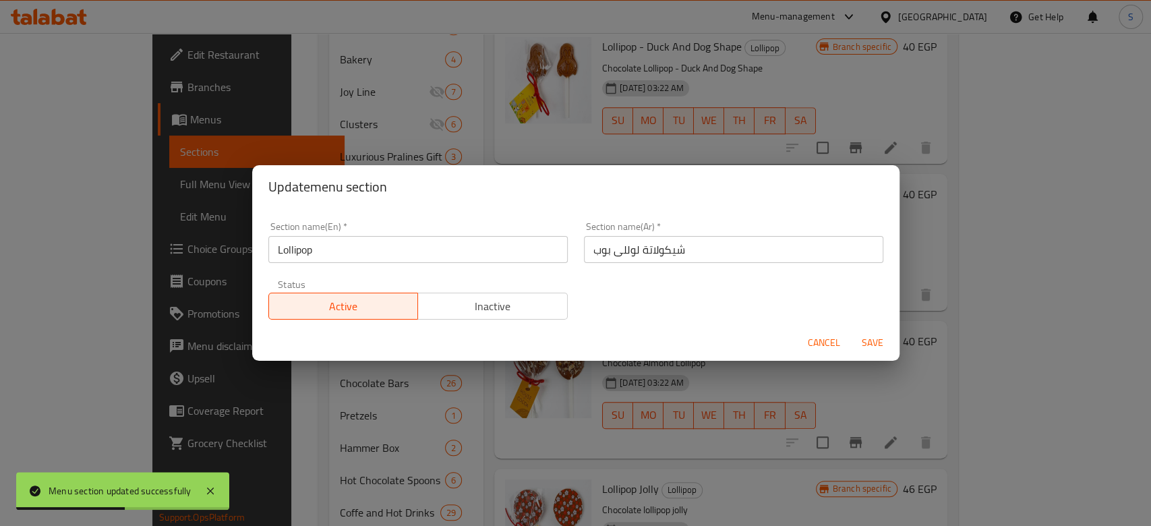
click at [883, 344] on span "Save" at bounding box center [872, 342] width 32 height 17
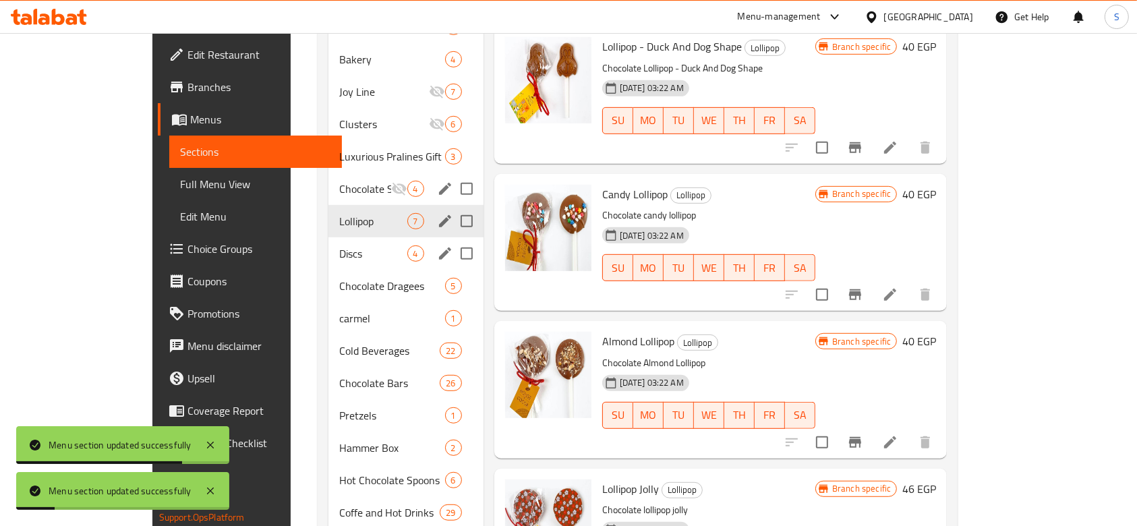
click at [435, 179] on button "edit" at bounding box center [445, 189] width 20 height 20
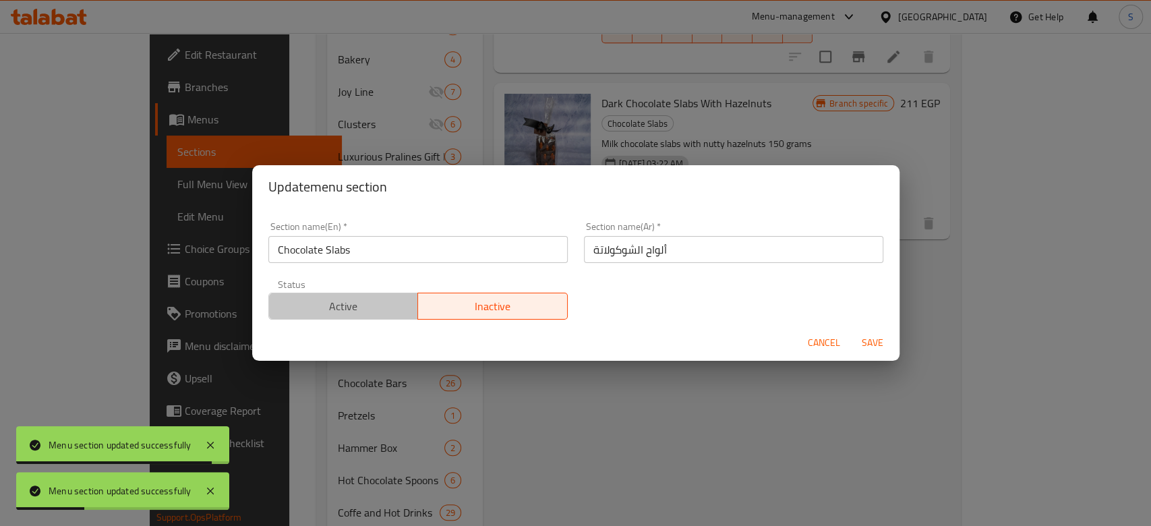
click at [355, 302] on span "Active" at bounding box center [343, 307] width 139 height 20
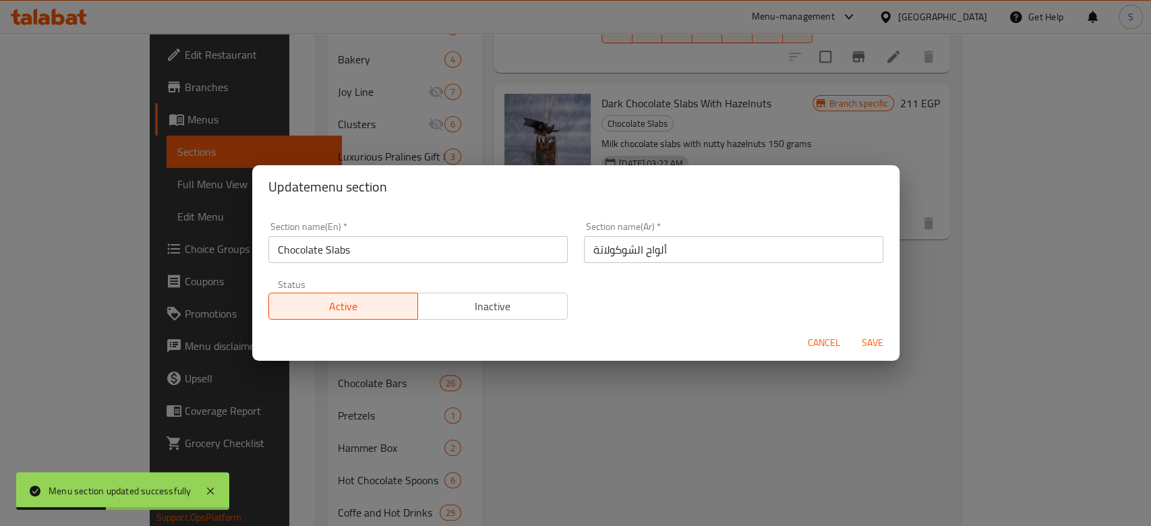
click at [890, 348] on button "Save" at bounding box center [872, 342] width 43 height 25
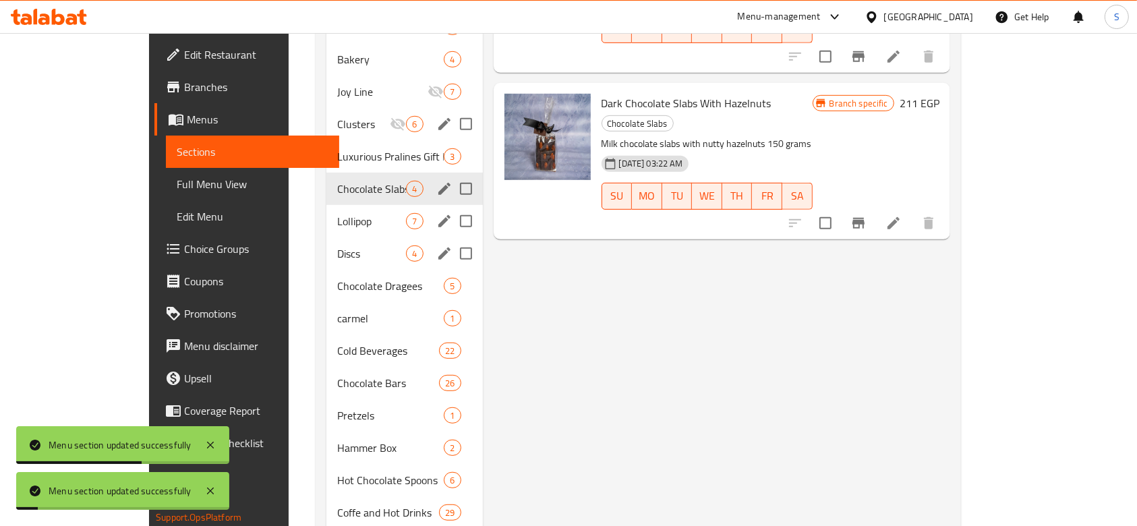
click at [436, 116] on icon "edit" at bounding box center [444, 124] width 16 height 16
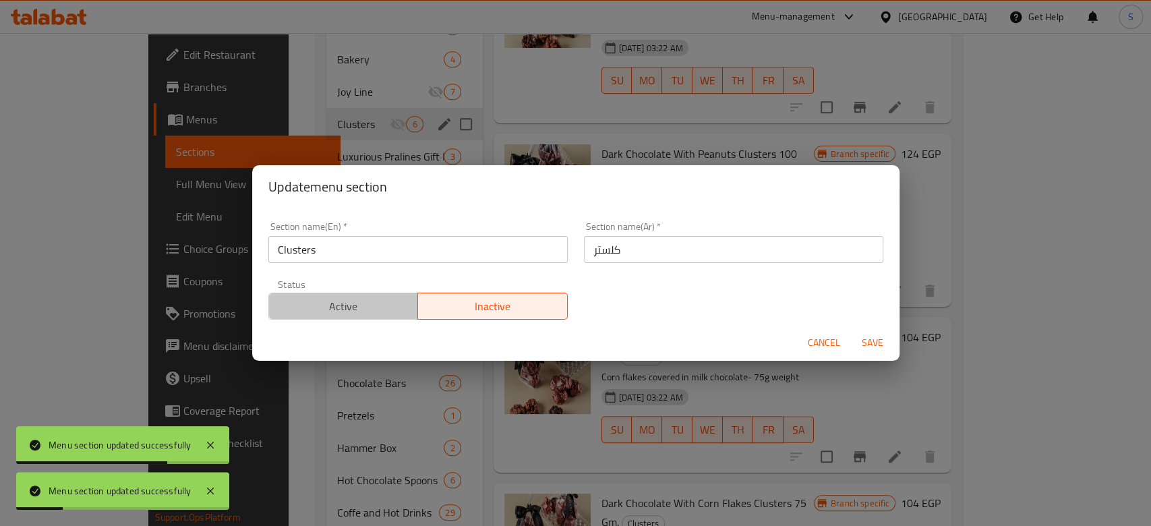
click at [369, 309] on span "Active" at bounding box center [343, 307] width 139 height 20
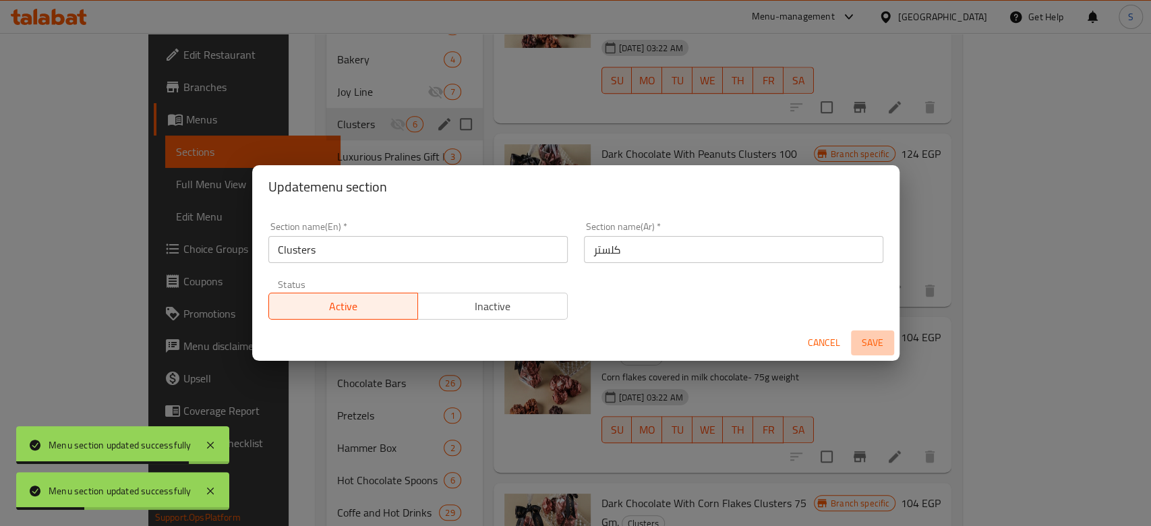
click at [878, 341] on span "Save" at bounding box center [872, 342] width 32 height 17
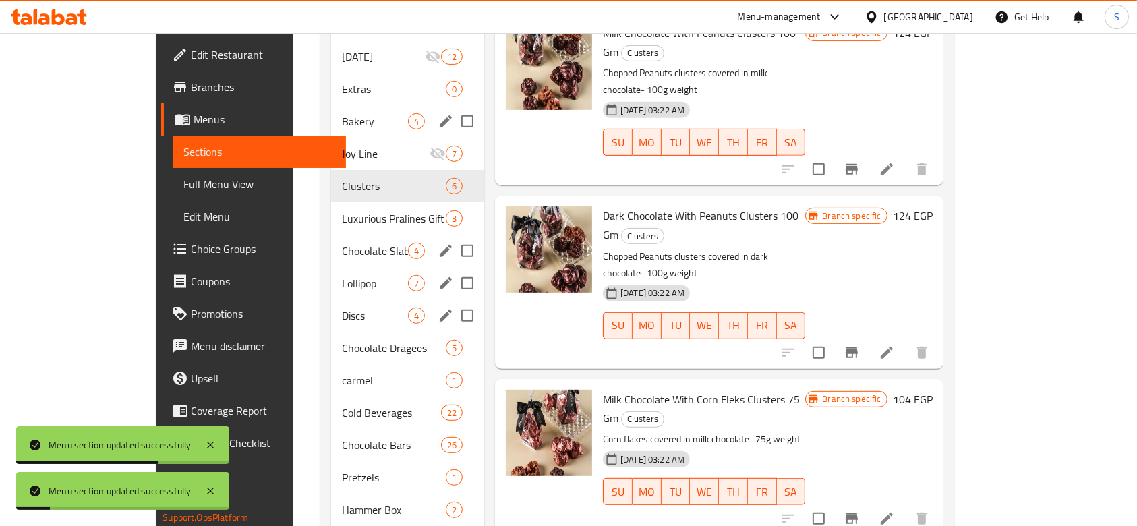
scroll to position [540, 0]
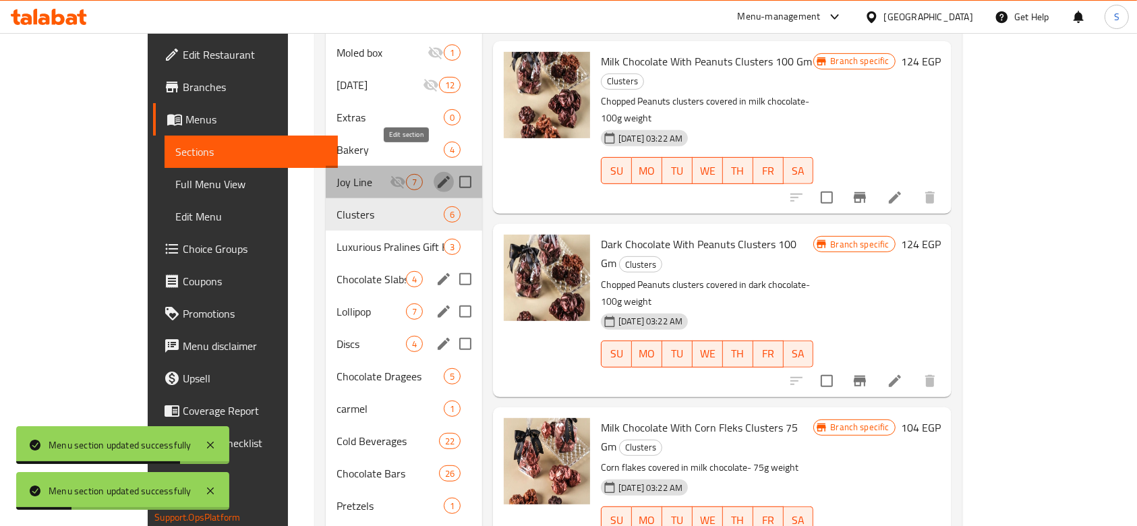
click at [438, 176] on icon "edit" at bounding box center [444, 182] width 12 height 12
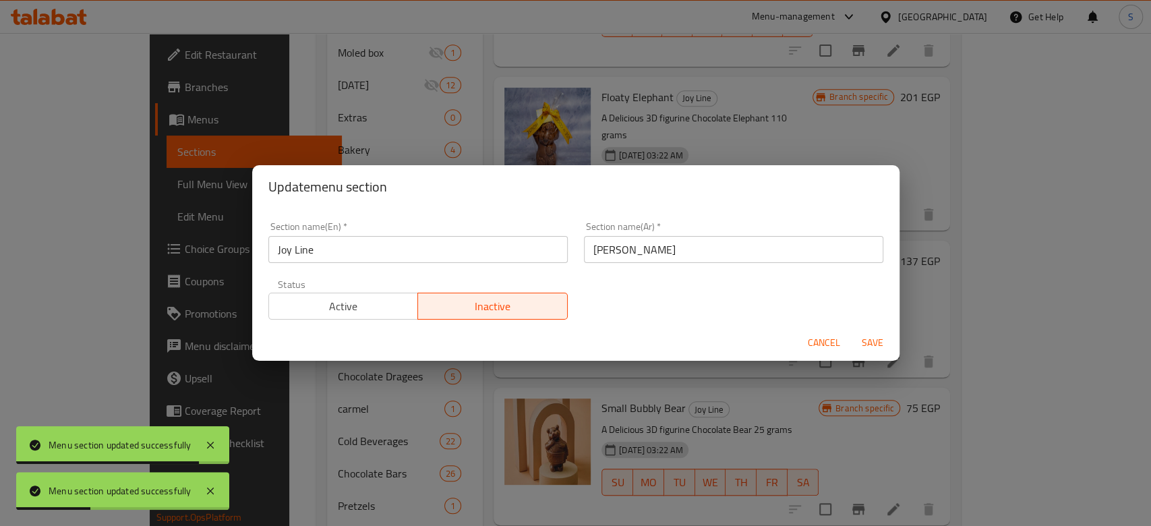
click at [351, 301] on span "Active" at bounding box center [343, 307] width 139 height 20
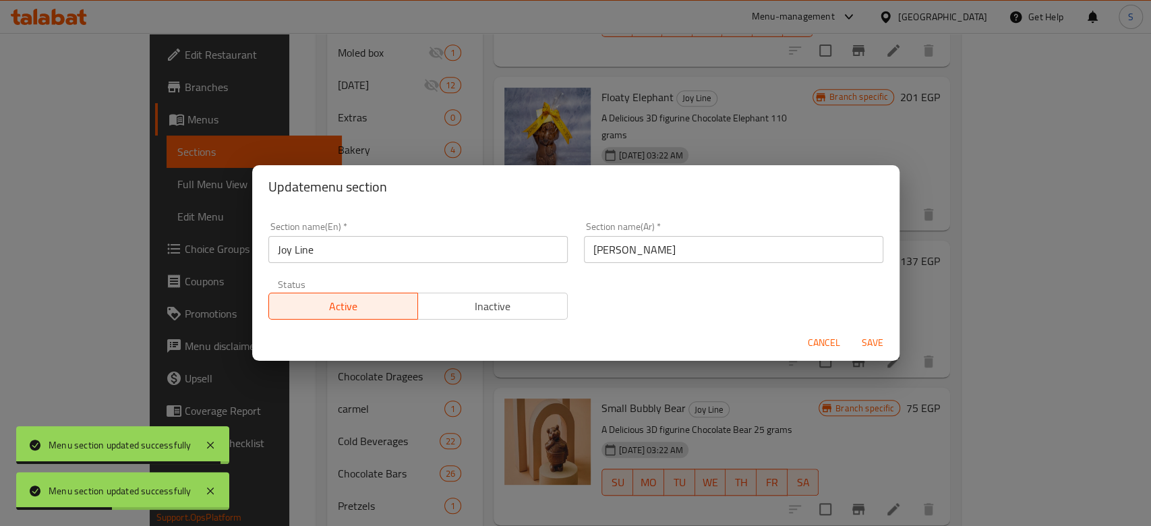
click at [868, 347] on span "Save" at bounding box center [872, 342] width 32 height 17
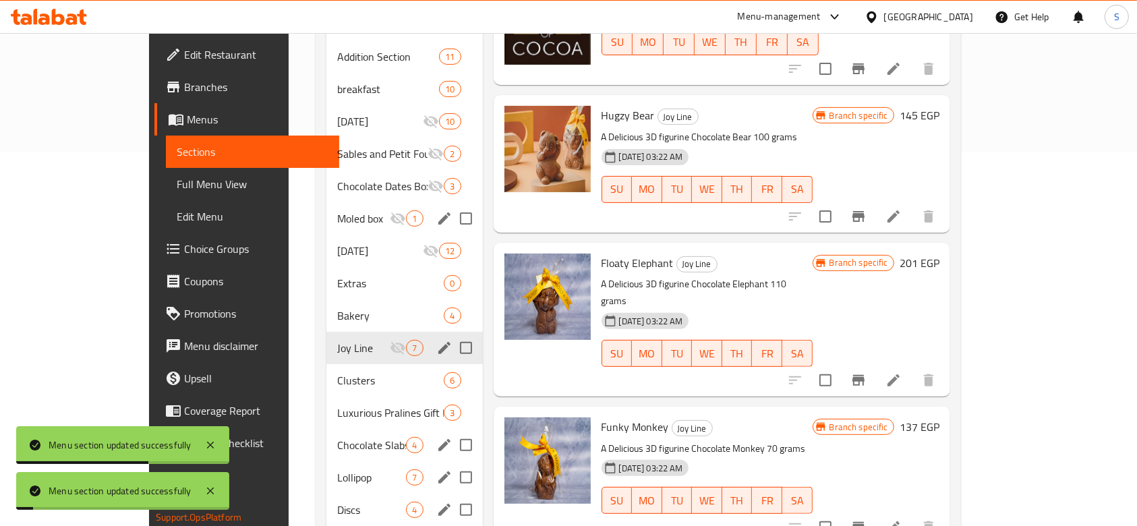
scroll to position [361, 0]
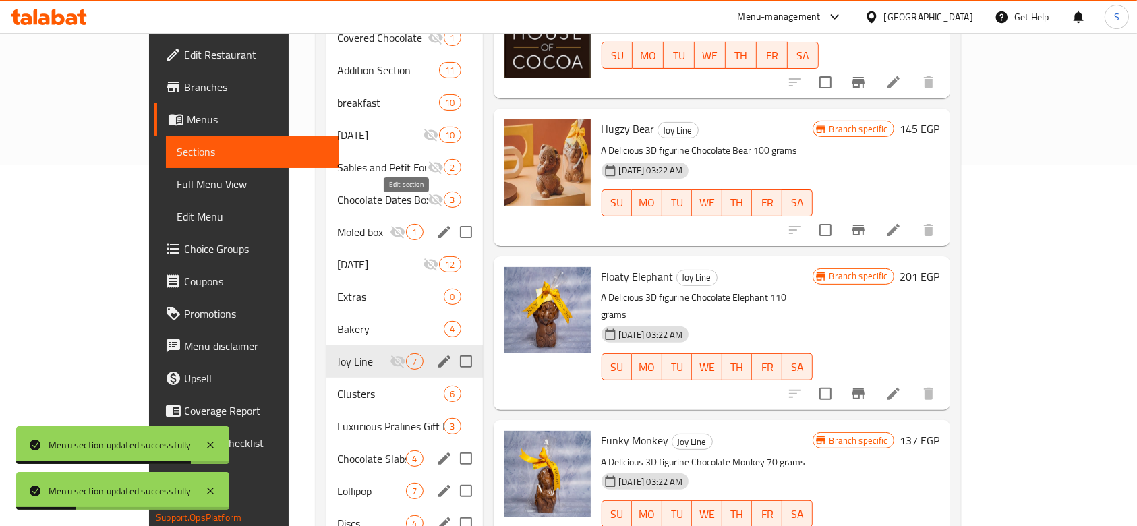
click at [438, 226] on icon "edit" at bounding box center [444, 232] width 12 height 12
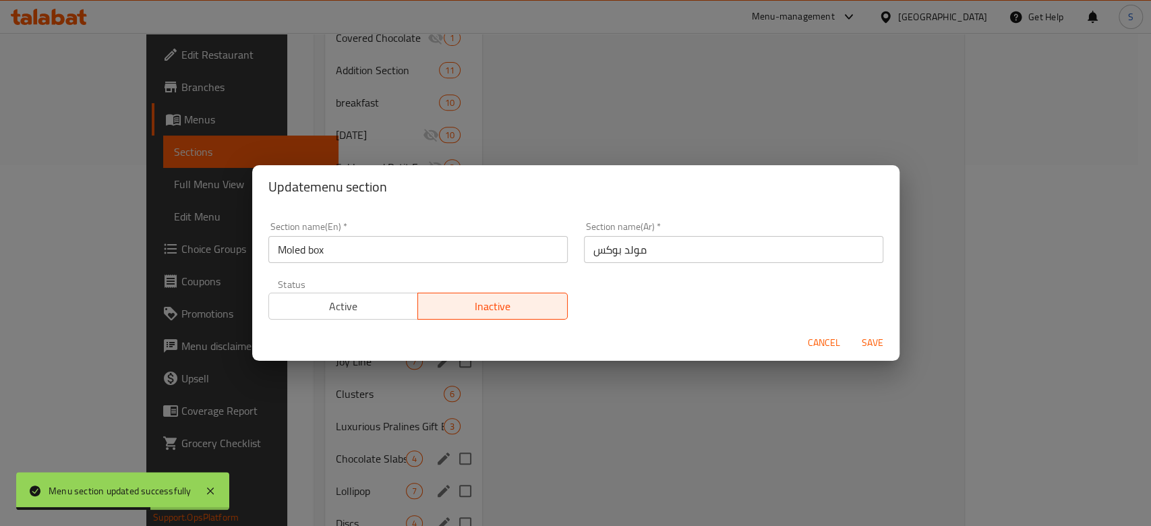
click at [411, 310] on button "Active" at bounding box center [343, 306] width 150 height 27
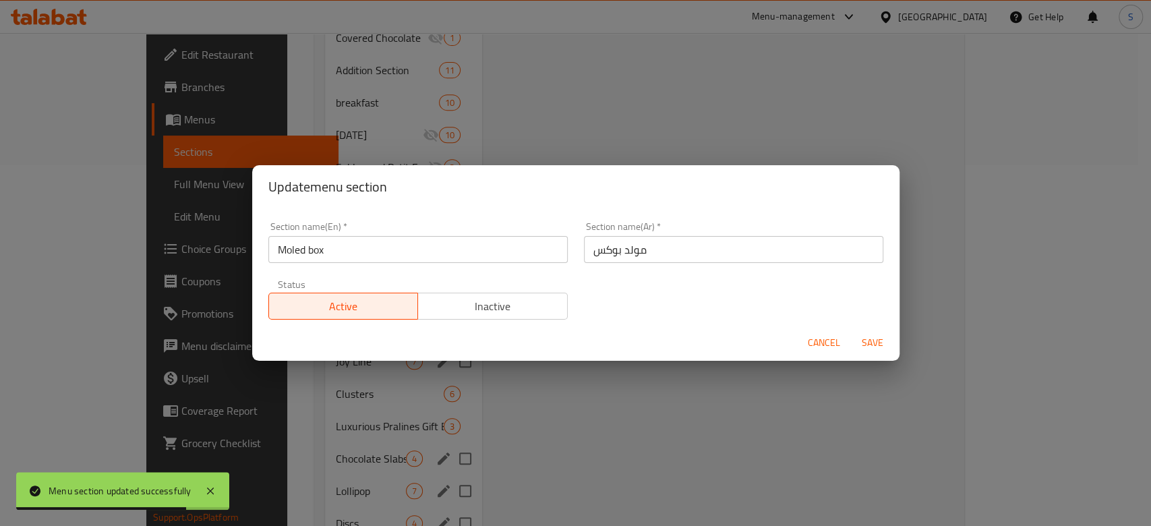
click at [863, 343] on span "Save" at bounding box center [872, 342] width 32 height 17
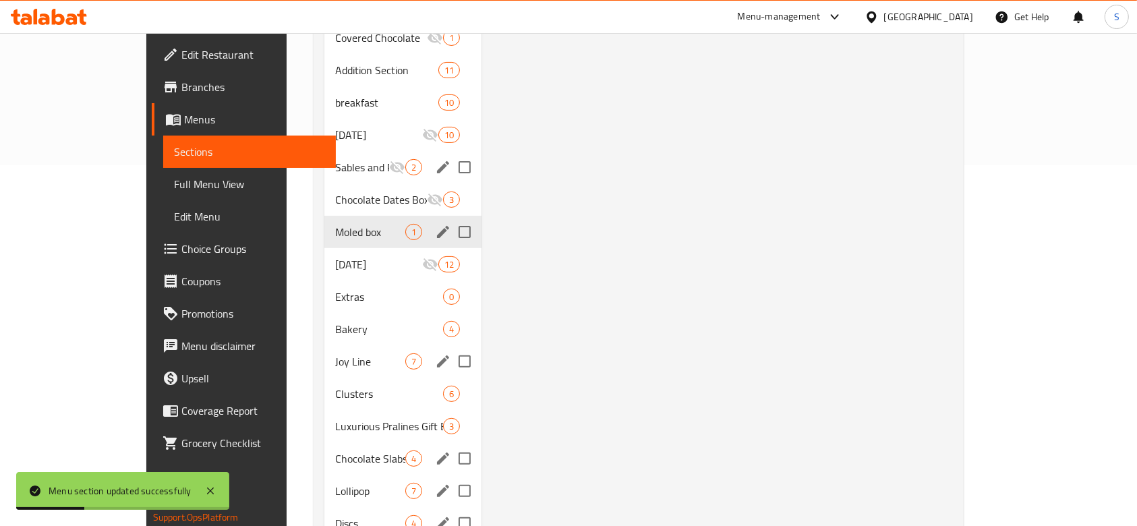
click at [435, 159] on icon "edit" at bounding box center [443, 167] width 16 height 16
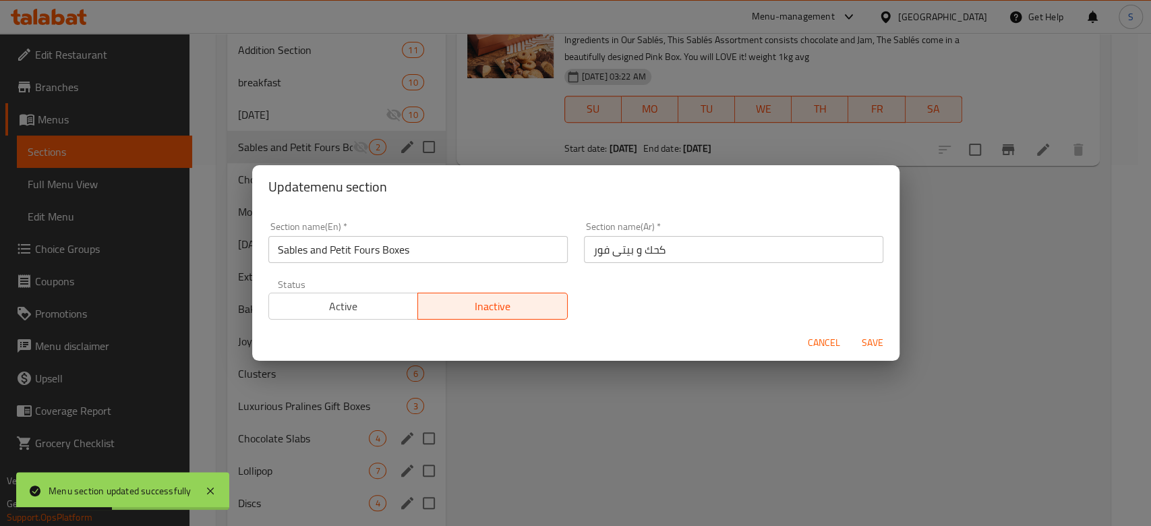
drag, startPoint x: 354, startPoint y: 320, endPoint x: 363, endPoint y: 311, distance: 13.4
click at [354, 319] on div "Status Active Inactive" at bounding box center [418, 299] width 316 height 57
click at [363, 311] on span "Active" at bounding box center [343, 307] width 139 height 20
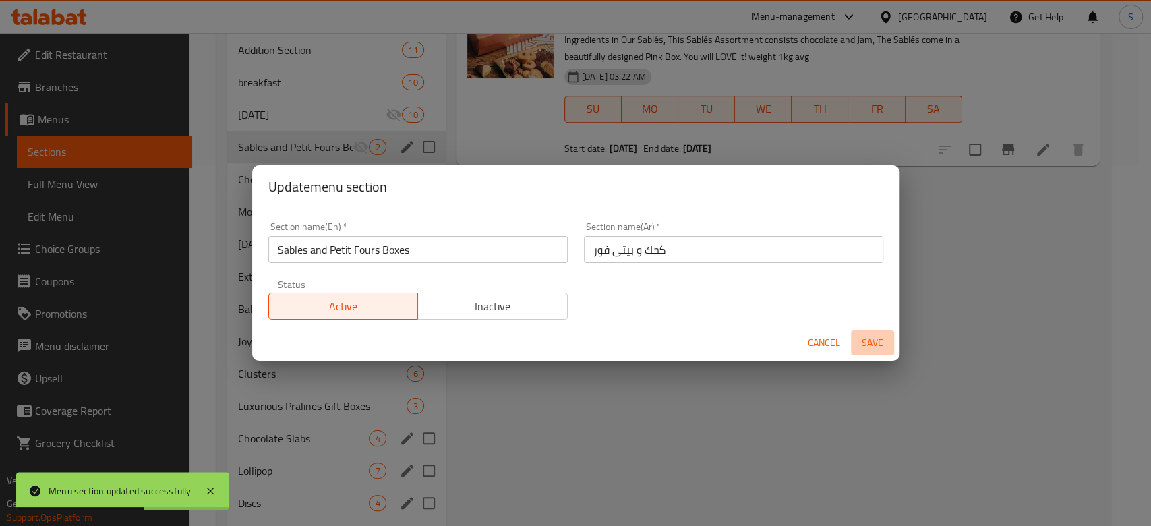
click at [875, 338] on span "Save" at bounding box center [872, 342] width 32 height 17
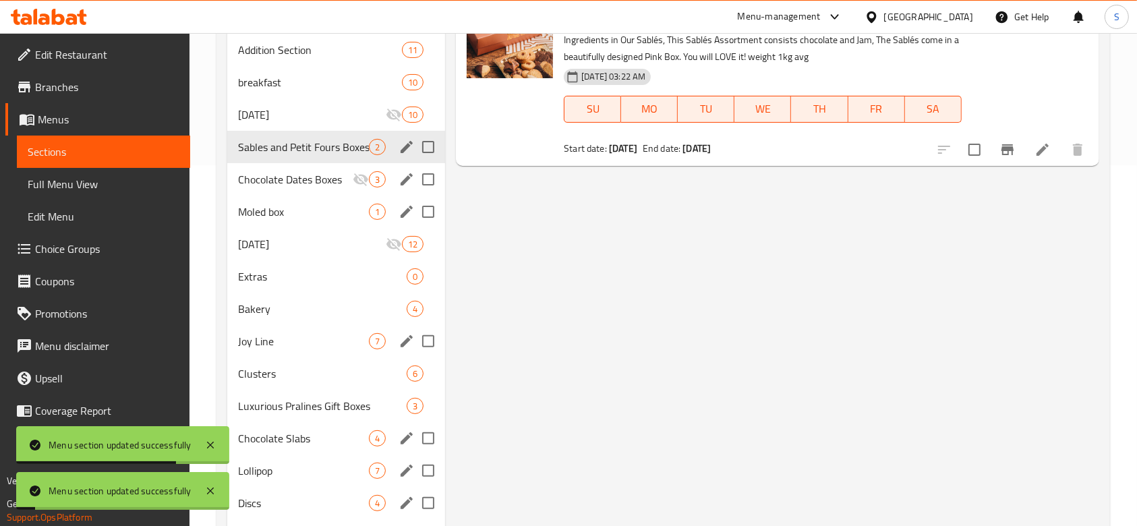
click at [399, 181] on button "edit" at bounding box center [406, 179] width 20 height 20
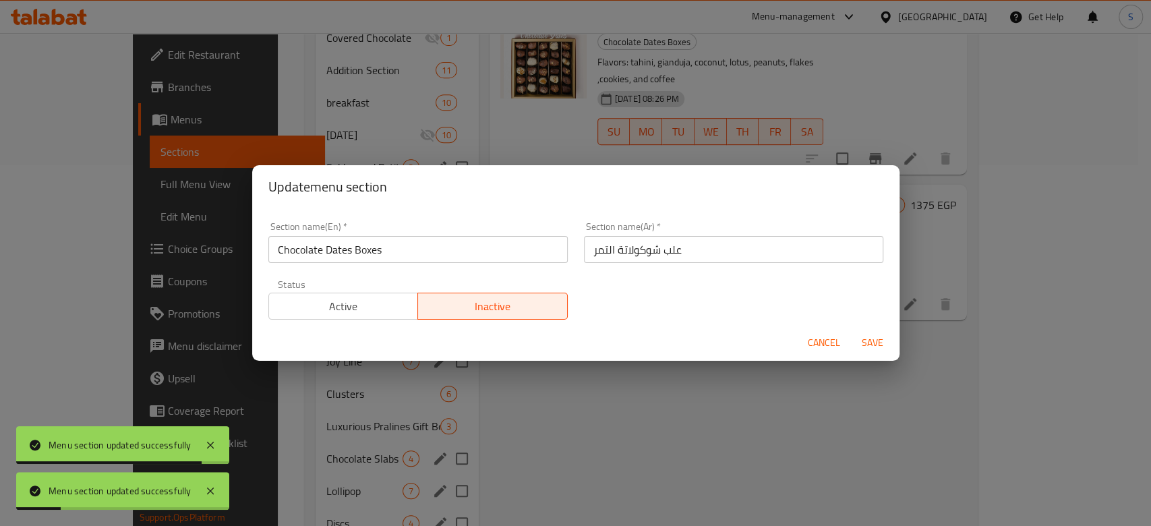
click at [329, 314] on span "Active" at bounding box center [343, 307] width 139 height 20
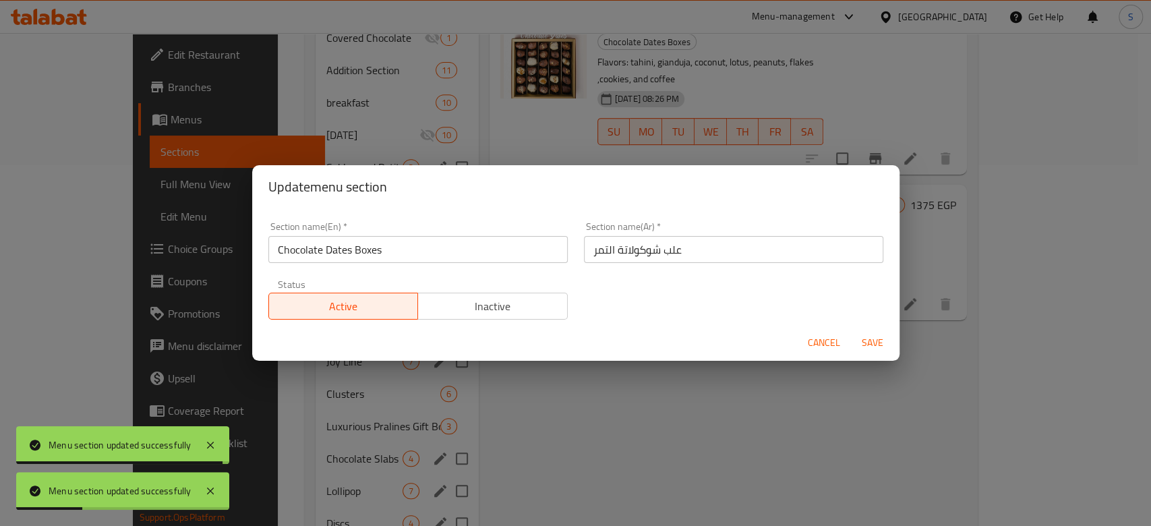
click at [868, 343] on span "Save" at bounding box center [872, 342] width 32 height 17
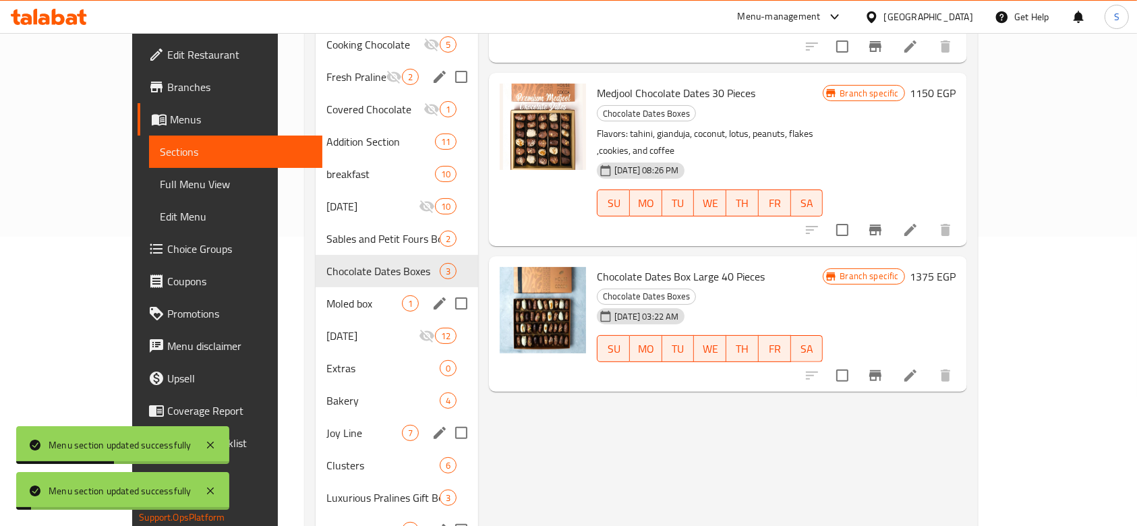
scroll to position [181, 0]
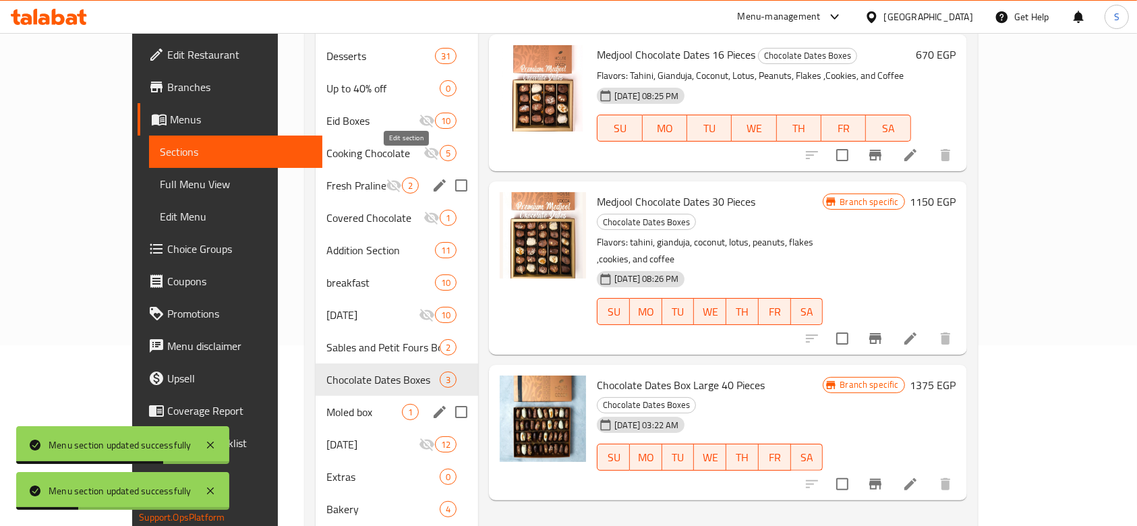
click at [434, 179] on icon "edit" at bounding box center [440, 185] width 12 height 12
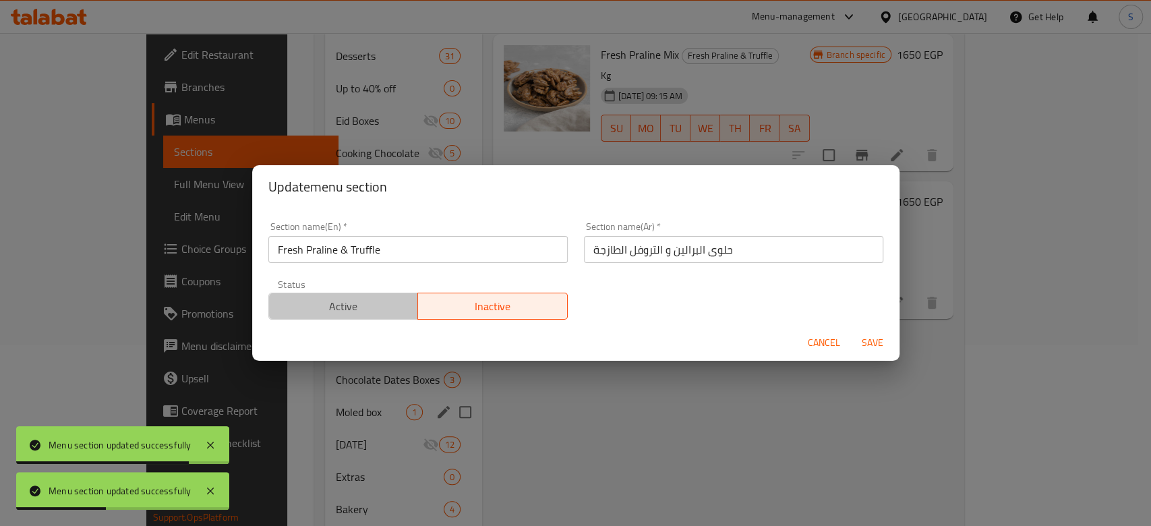
click at [382, 316] on button "Active" at bounding box center [343, 306] width 150 height 27
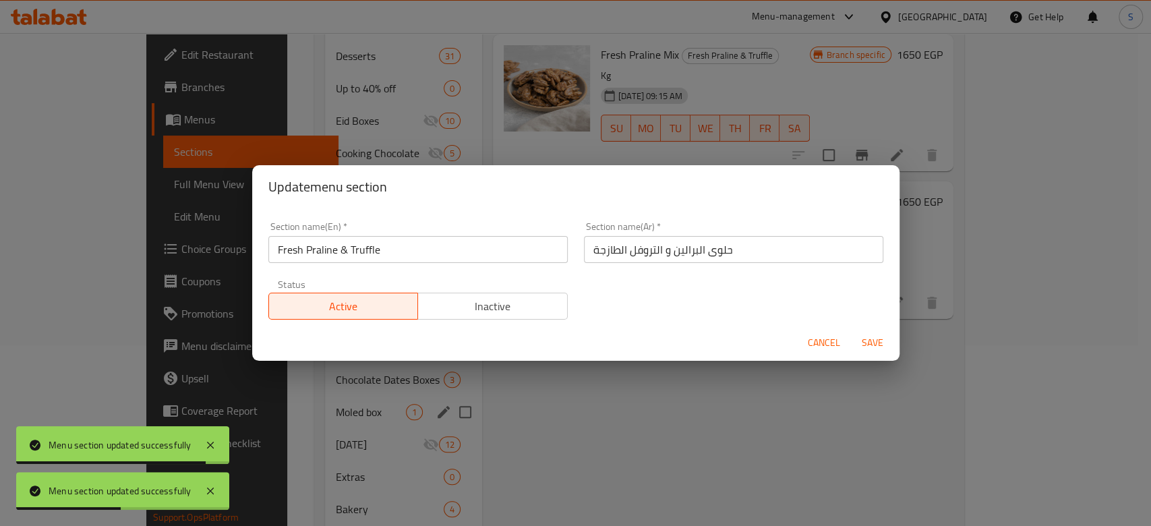
click at [862, 348] on span "Save" at bounding box center [872, 342] width 32 height 17
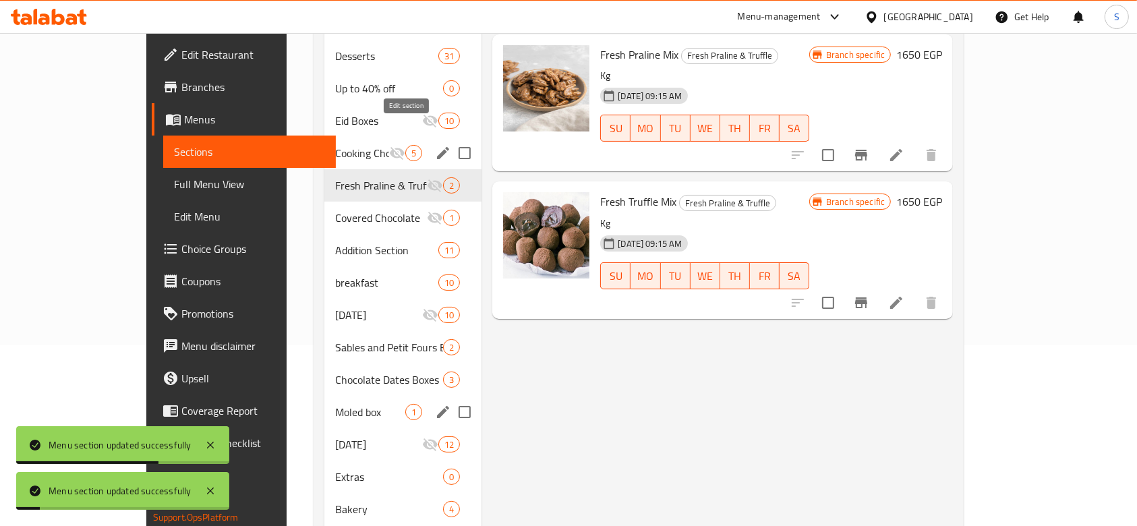
click at [435, 145] on icon "edit" at bounding box center [443, 153] width 16 height 16
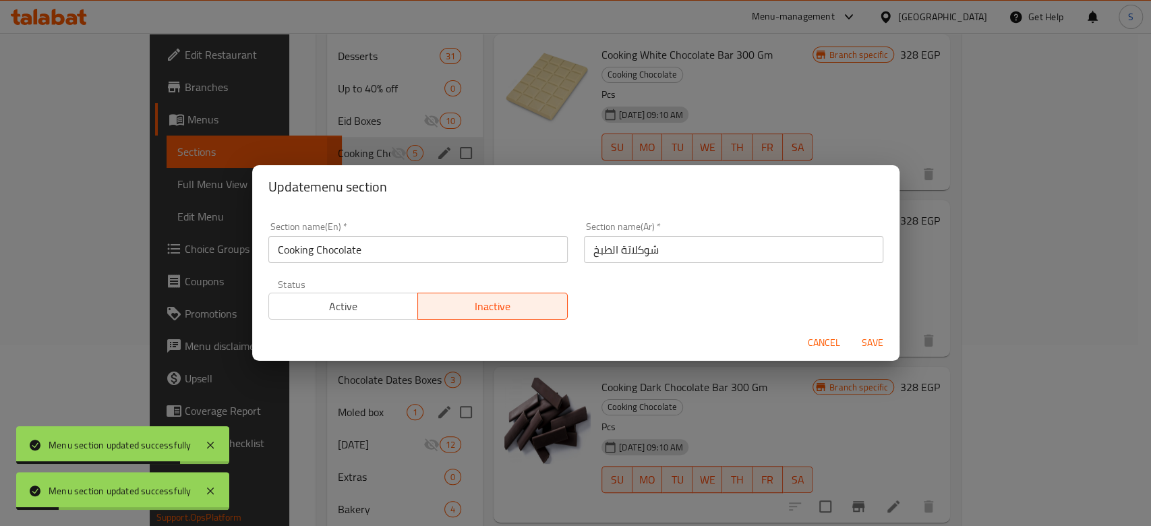
click at [323, 301] on span "Active" at bounding box center [343, 307] width 139 height 20
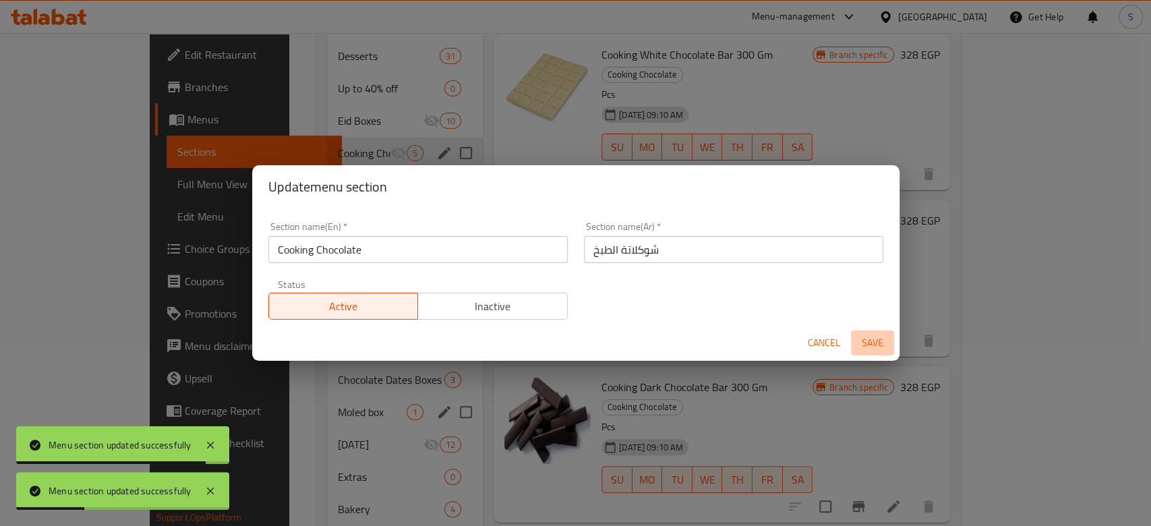
click at [865, 348] on span "Save" at bounding box center [872, 342] width 32 height 17
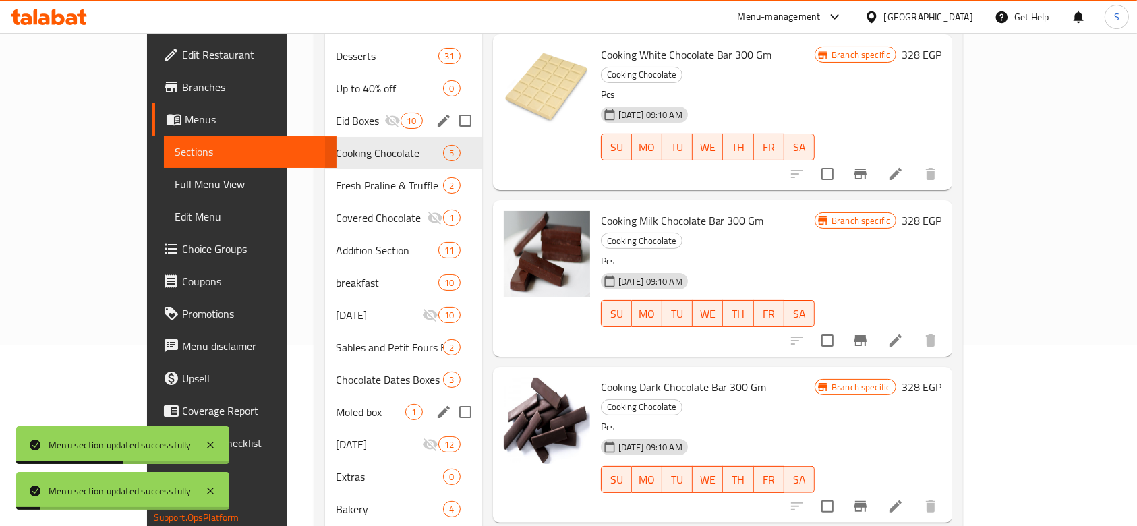
click at [436, 113] on icon "edit" at bounding box center [444, 121] width 16 height 16
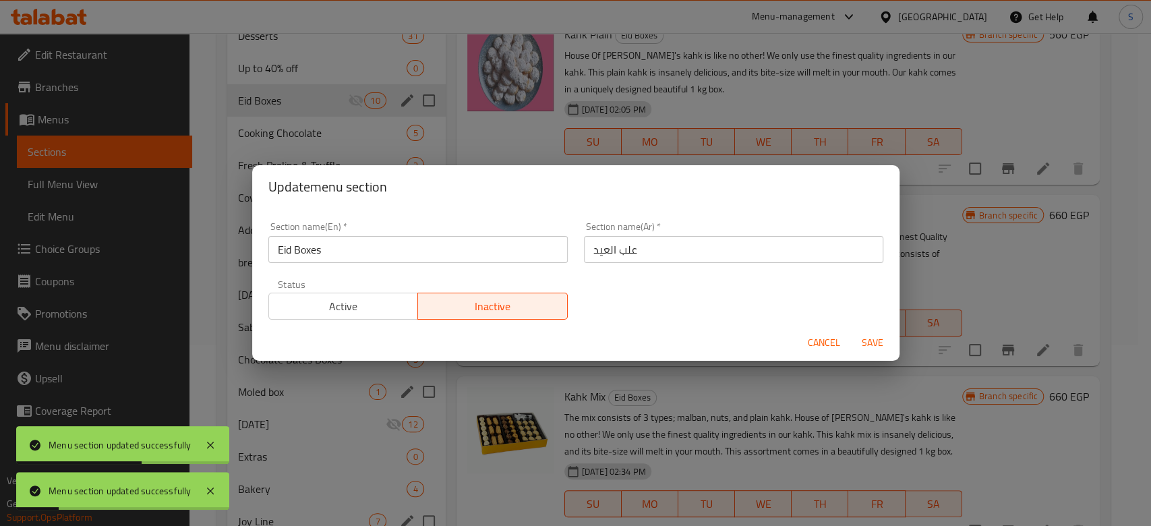
drag, startPoint x: 317, startPoint y: 153, endPoint x: 329, endPoint y: 158, distance: 13.0
click at [317, 154] on div "Update menu section Section name(En)   * Eid Boxes Section name(En) * Section n…" at bounding box center [575, 263] width 1151 height 526
click at [820, 348] on span "Cancel" at bounding box center [824, 342] width 32 height 17
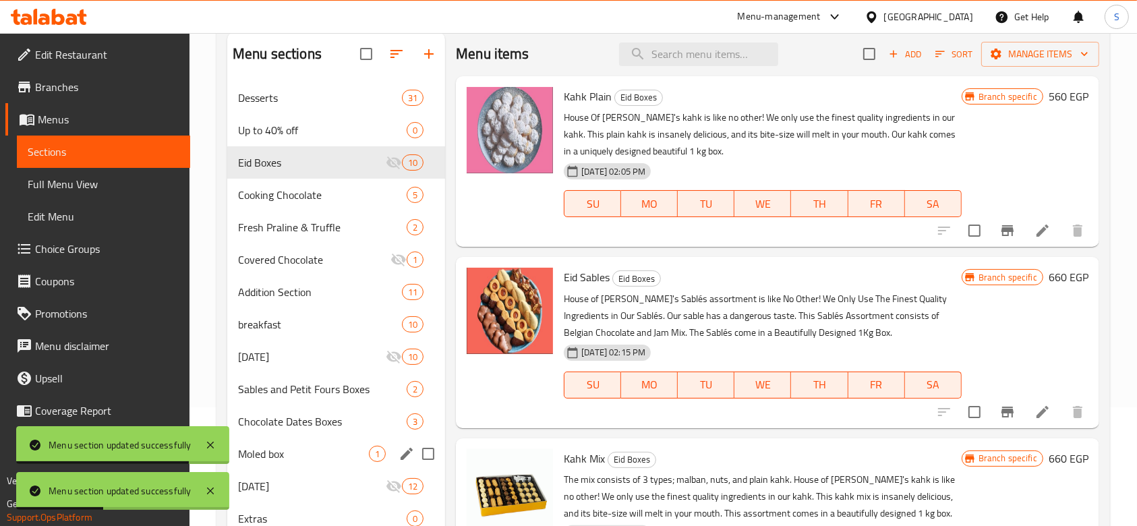
scroll to position [91, 0]
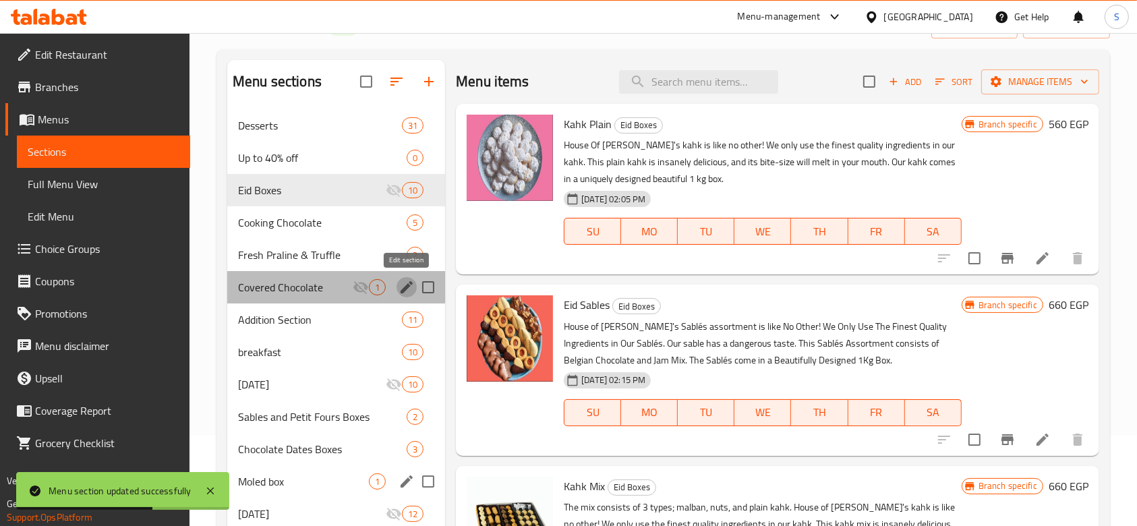
click at [399, 289] on icon "edit" at bounding box center [407, 287] width 16 height 16
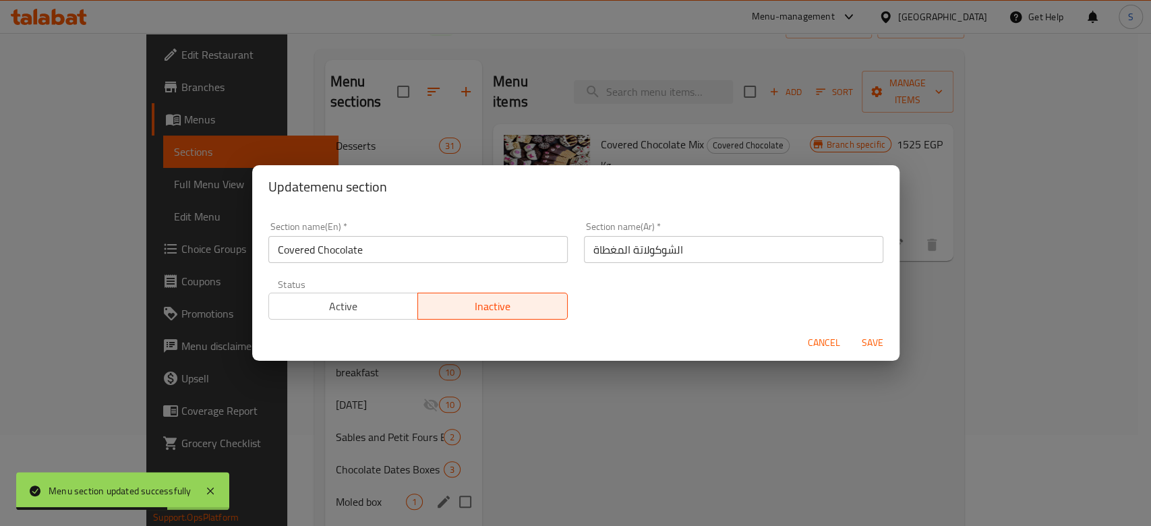
click at [393, 318] on button "Active" at bounding box center [343, 306] width 150 height 27
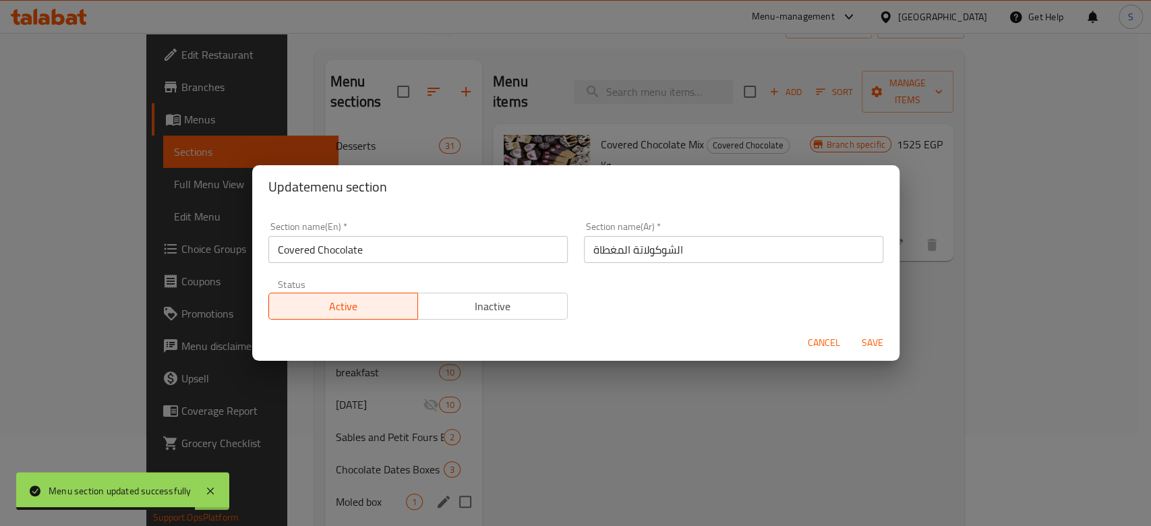
click at [860, 353] on button "Save" at bounding box center [872, 342] width 43 height 25
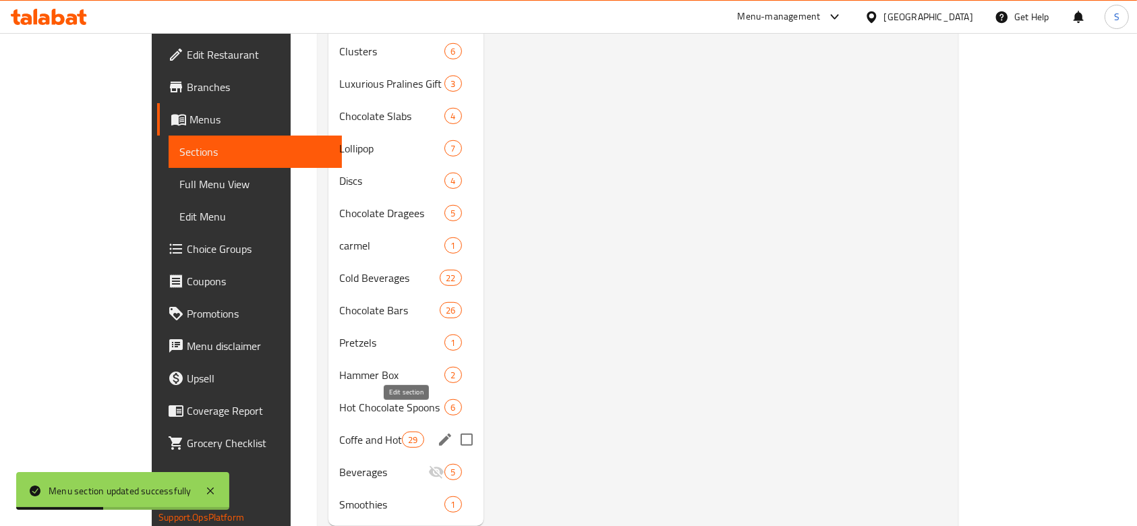
scroll to position [720, 0]
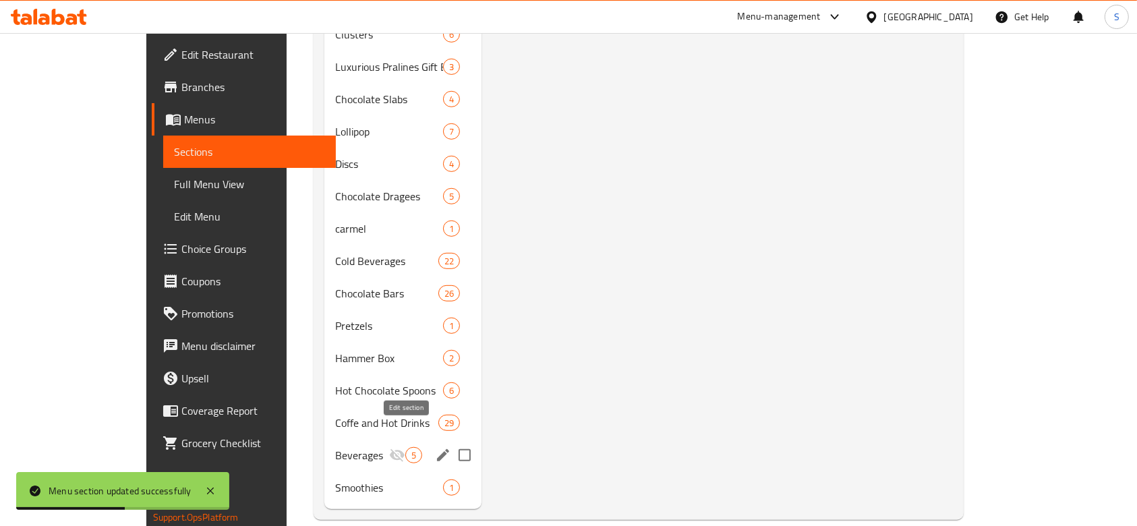
click at [435, 447] on icon "edit" at bounding box center [443, 455] width 16 height 16
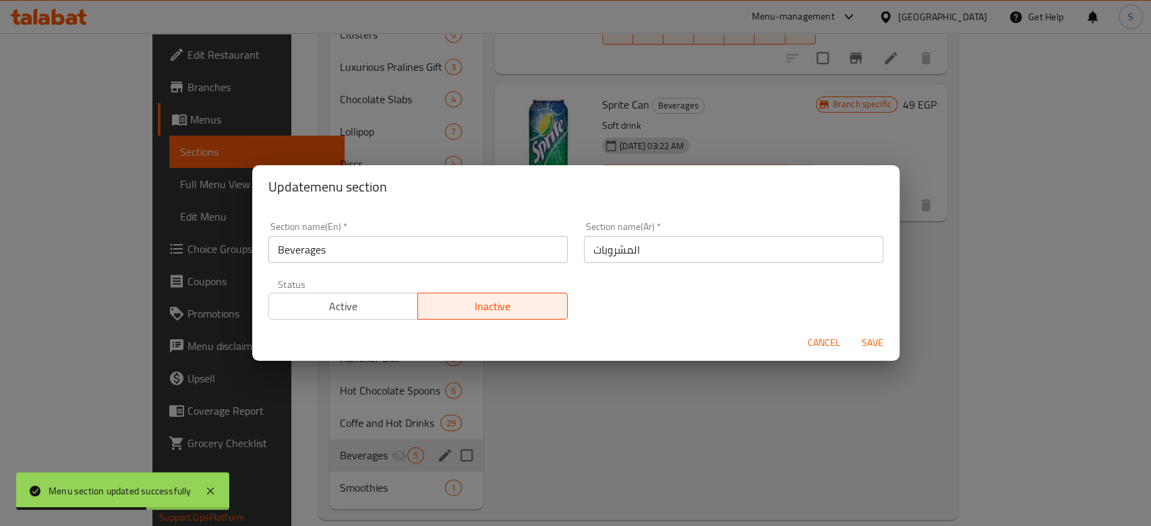
click at [365, 314] on span "Active" at bounding box center [343, 307] width 139 height 20
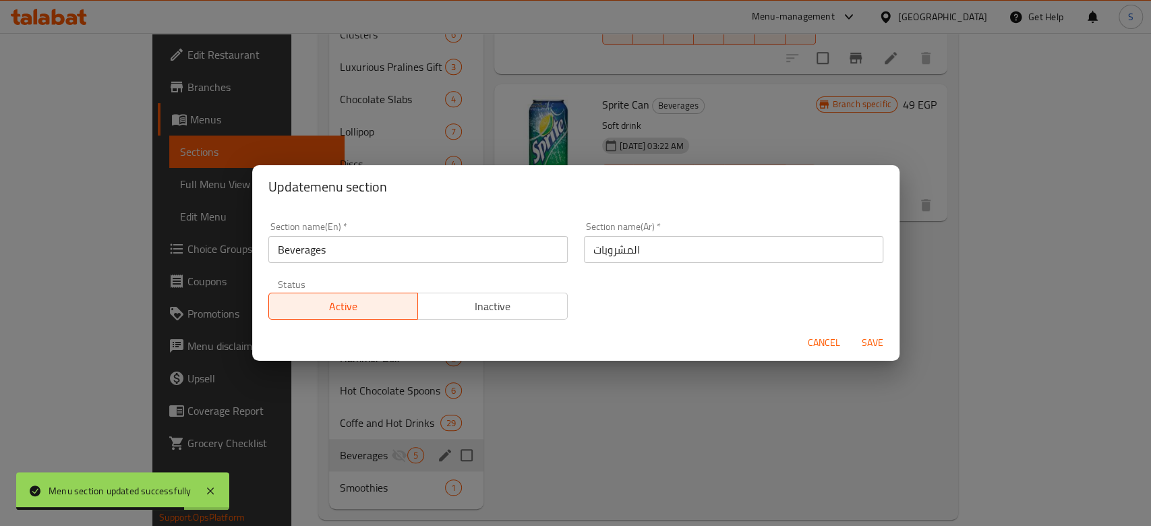
click at [875, 337] on span "Save" at bounding box center [872, 342] width 32 height 17
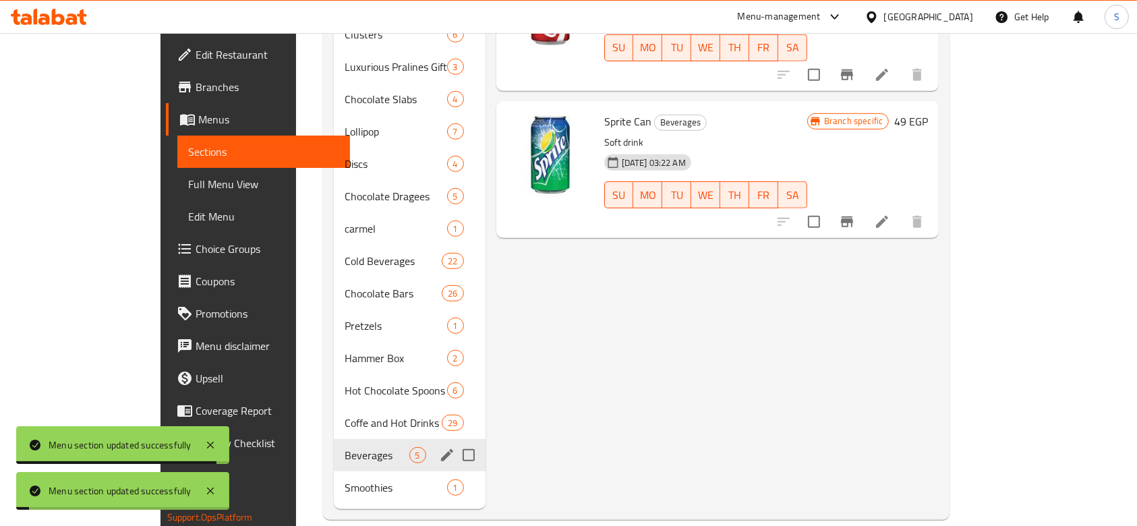
drag, startPoint x: 483, startPoint y: 207, endPoint x: 477, endPoint y: 180, distance: 27.5
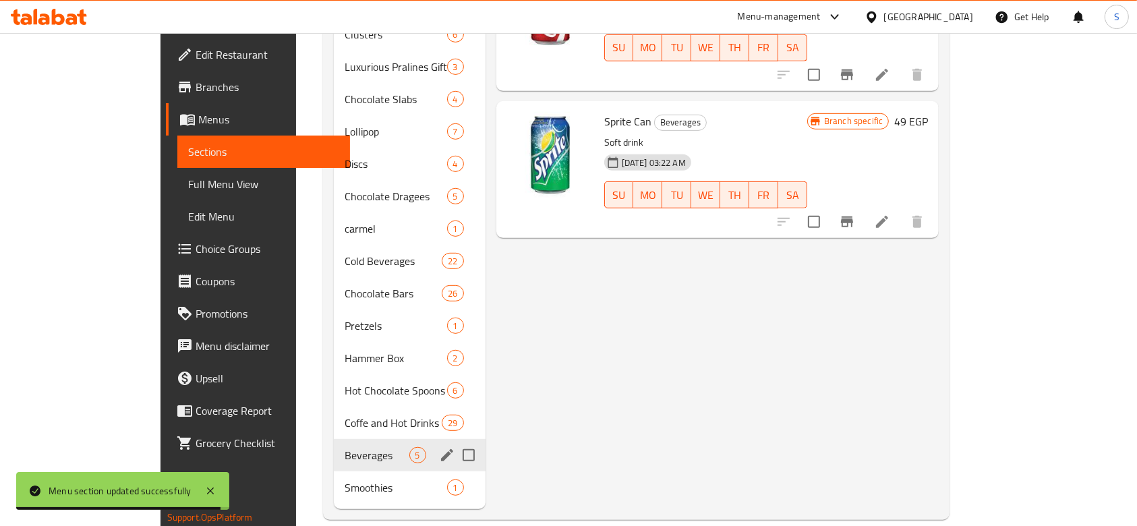
click at [57, 20] on icon at bounding box center [49, 17] width 76 height 16
